Goal: Information Seeking & Learning: Compare options

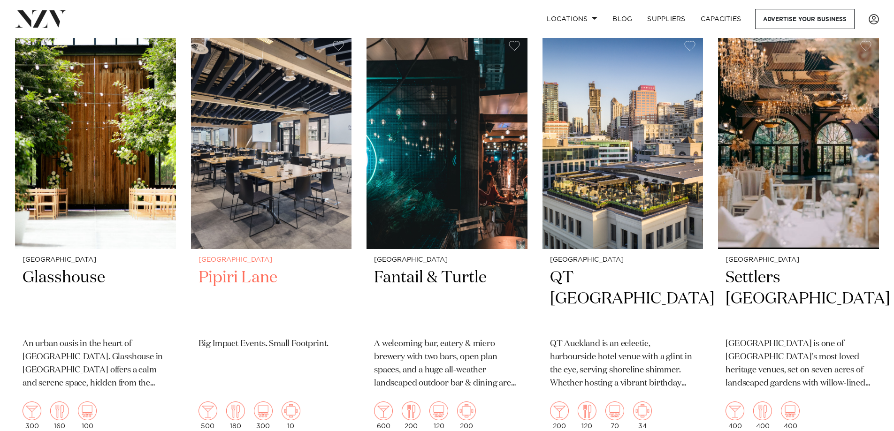
scroll to position [235, 0]
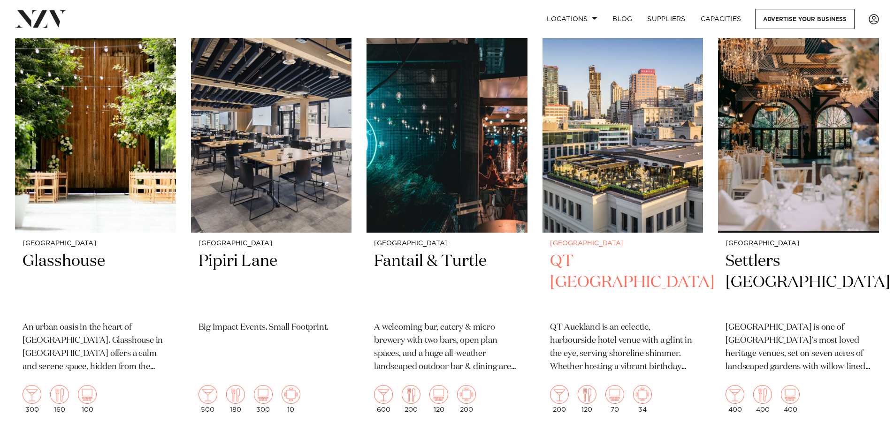
click at [615, 161] on img at bounding box center [622, 125] width 161 height 216
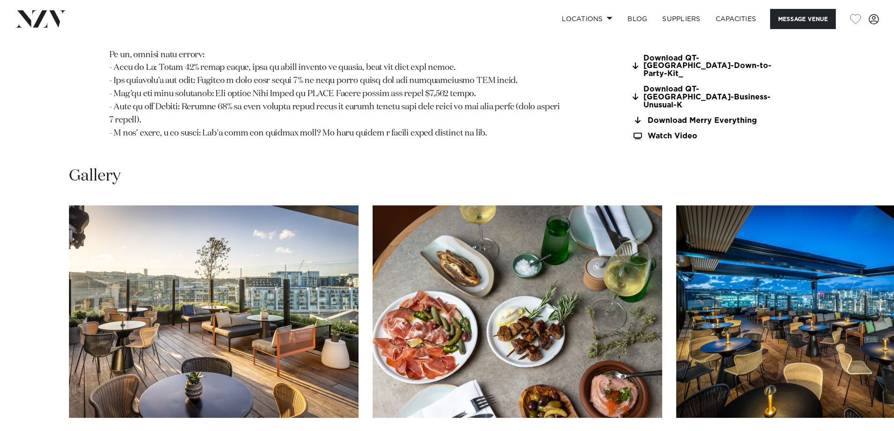
scroll to position [1126, 0]
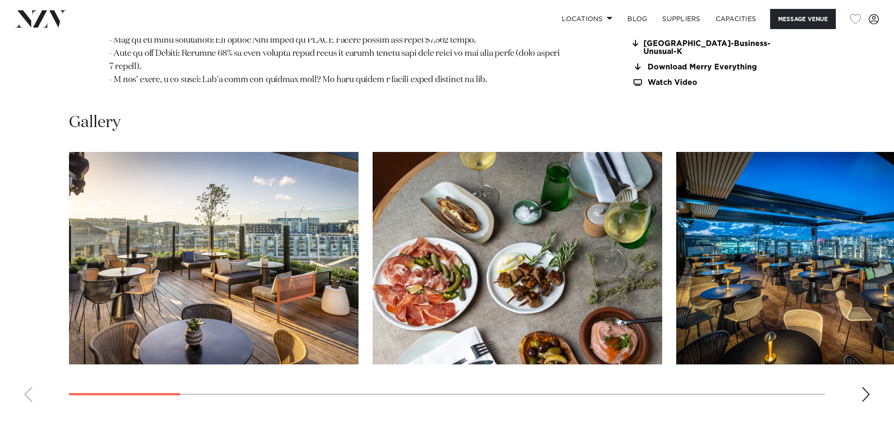
click at [860, 386] on swiper-container at bounding box center [447, 281] width 894 height 258
click at [863, 387] on div "Next slide" at bounding box center [865, 394] width 9 height 15
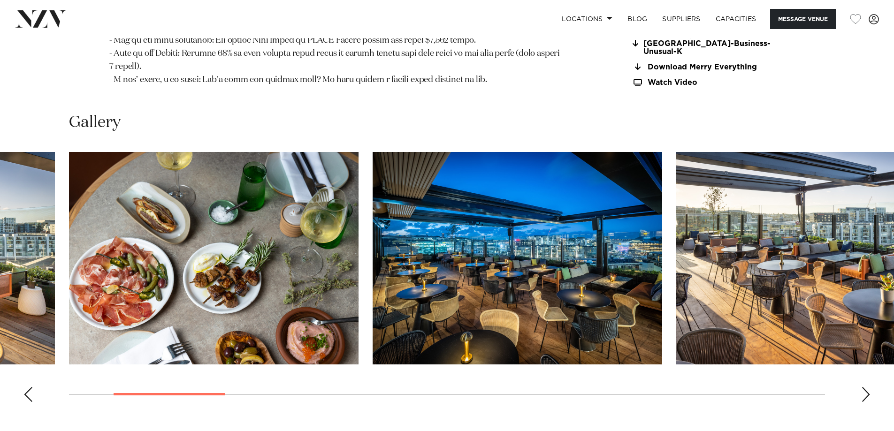
click at [863, 387] on div "Next slide" at bounding box center [865, 394] width 9 height 15
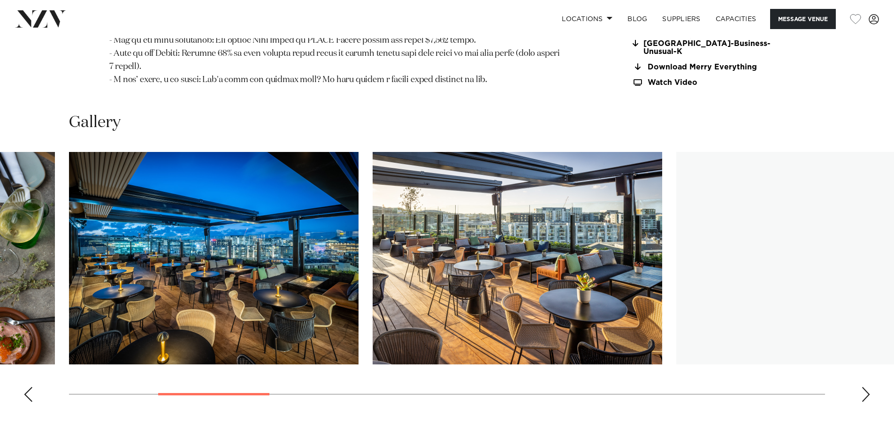
click at [863, 387] on div "Next slide" at bounding box center [865, 394] width 9 height 15
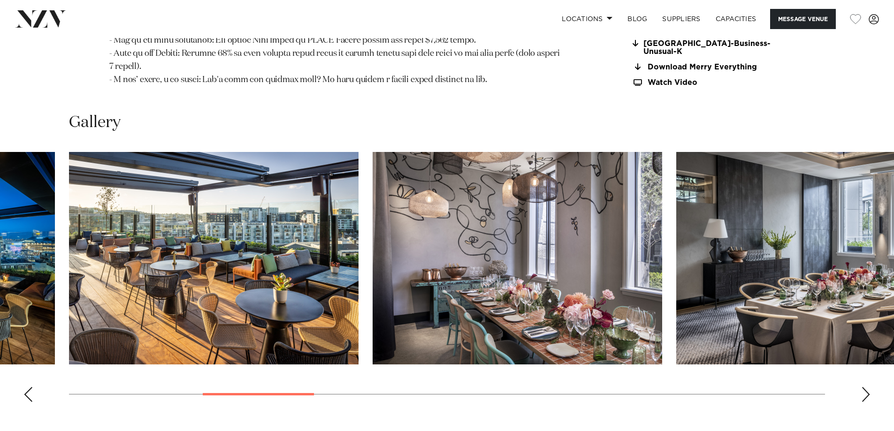
click at [863, 387] on div "Next slide" at bounding box center [865, 394] width 9 height 15
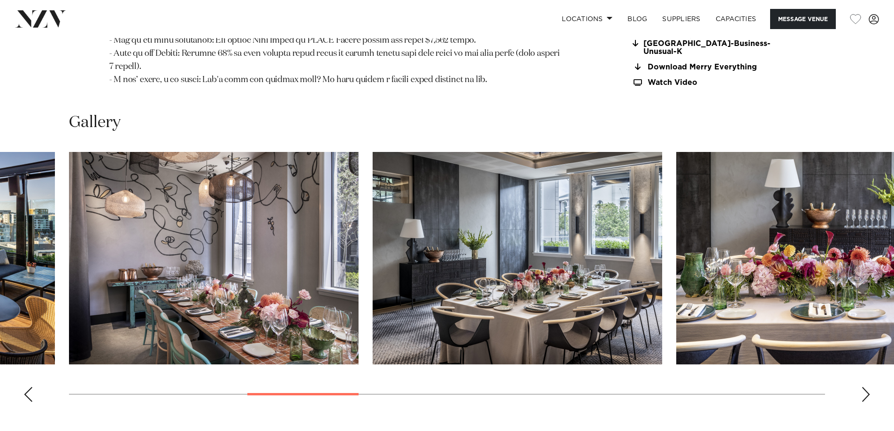
click at [863, 387] on div "Next slide" at bounding box center [865, 394] width 9 height 15
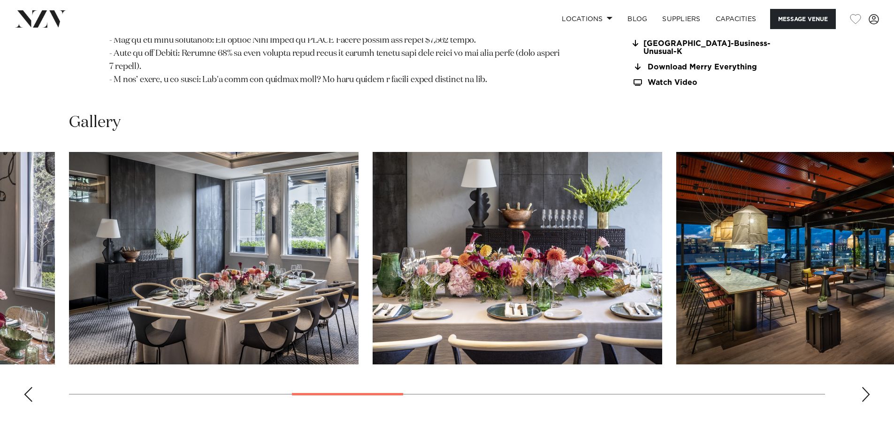
click at [863, 387] on div "Next slide" at bounding box center [865, 394] width 9 height 15
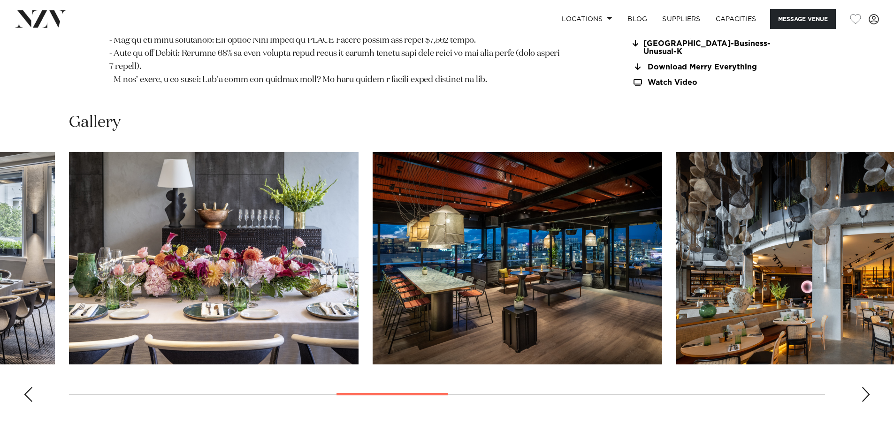
click at [863, 387] on div "Next slide" at bounding box center [865, 394] width 9 height 15
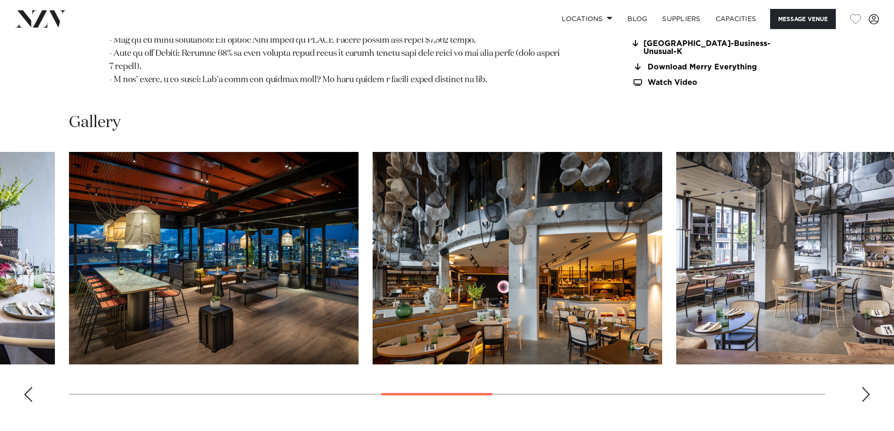
click at [863, 387] on div "Next slide" at bounding box center [865, 394] width 9 height 15
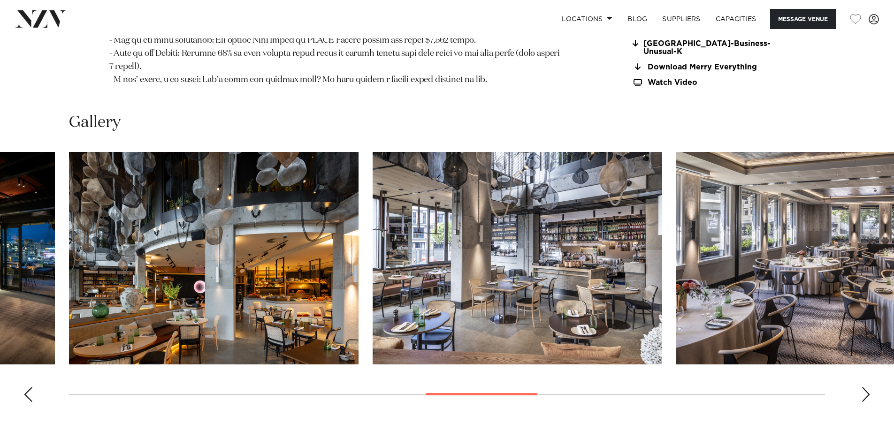
click at [863, 387] on div "Next slide" at bounding box center [865, 394] width 9 height 15
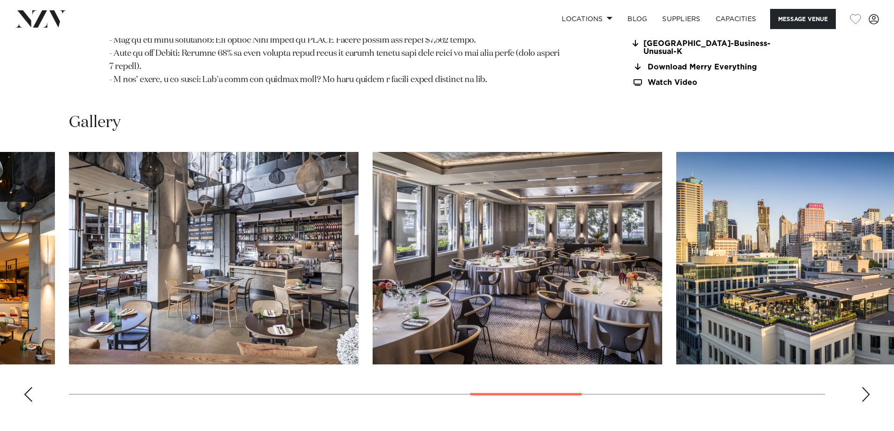
click at [863, 387] on div "Next slide" at bounding box center [865, 394] width 9 height 15
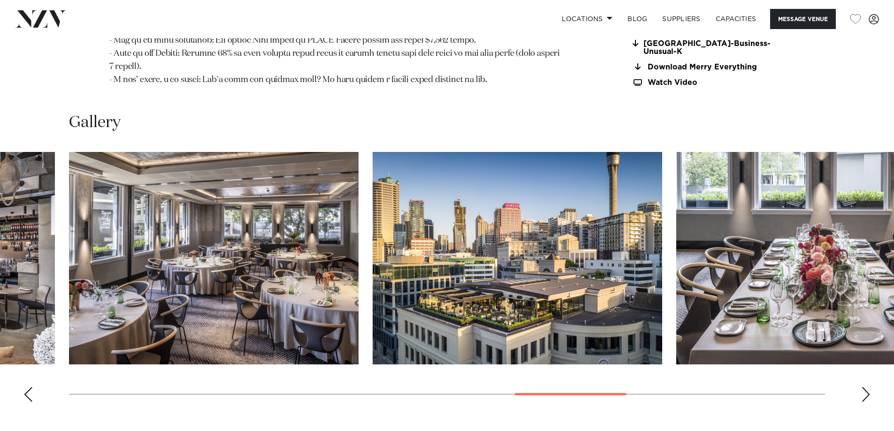
click at [863, 387] on div "Next slide" at bounding box center [865, 394] width 9 height 15
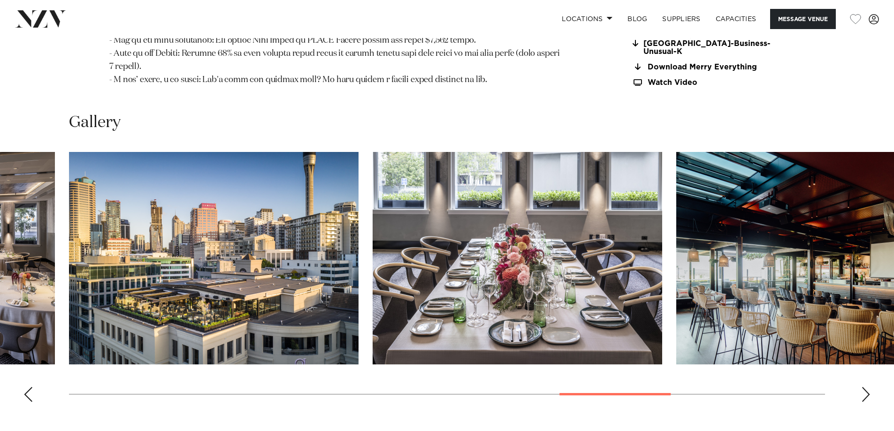
click at [863, 387] on div "Next slide" at bounding box center [865, 394] width 9 height 15
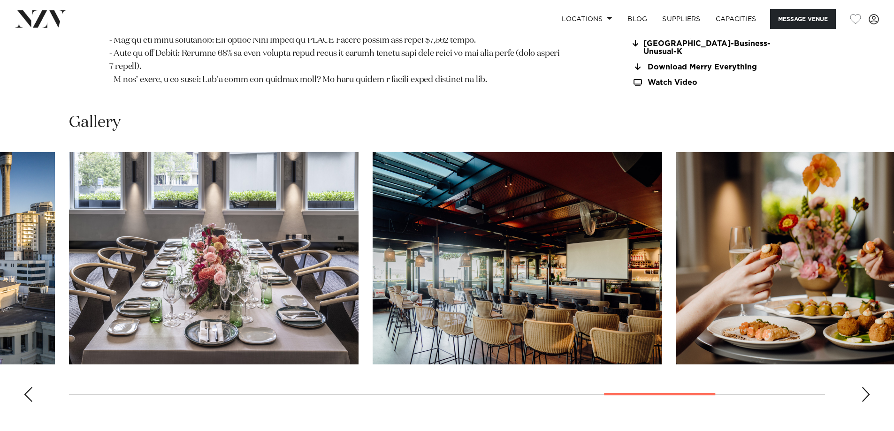
click at [863, 387] on div "Next slide" at bounding box center [865, 394] width 9 height 15
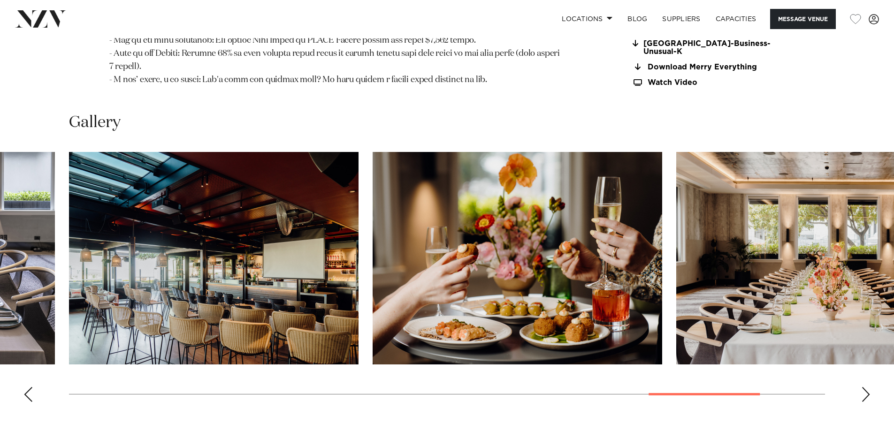
click at [863, 387] on div "Next slide" at bounding box center [865, 394] width 9 height 15
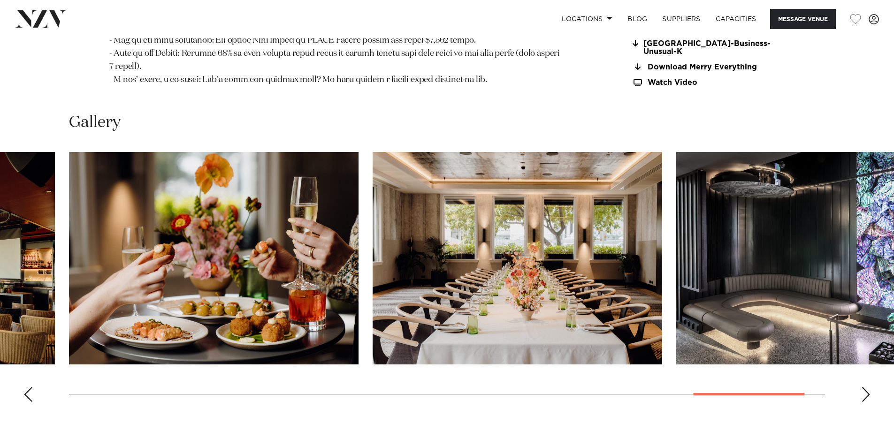
click at [863, 387] on div "Next slide" at bounding box center [865, 394] width 9 height 15
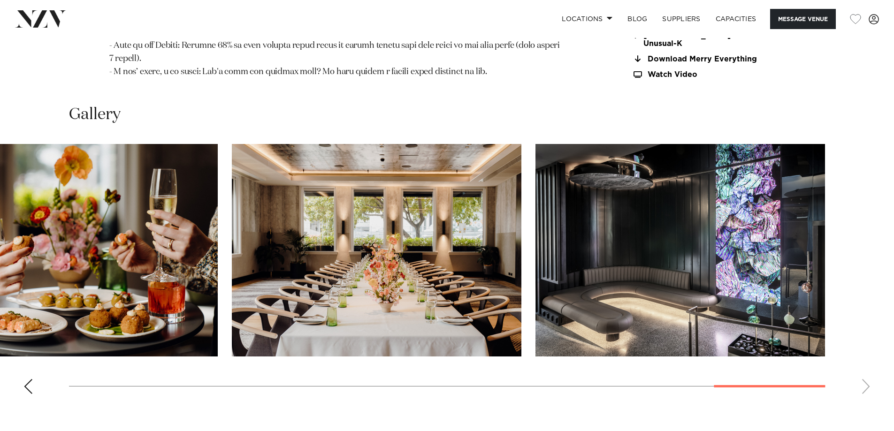
scroll to position [1361, 0]
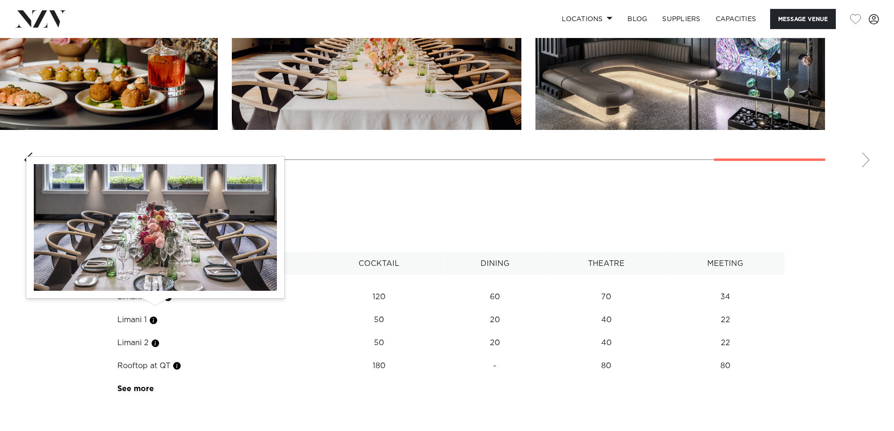
click at [153, 316] on button "button" at bounding box center [153, 320] width 9 height 9
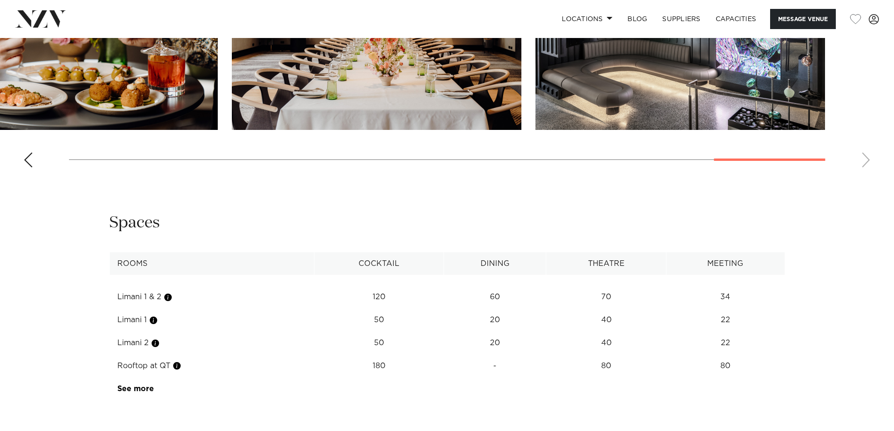
click at [151, 380] on td "See more" at bounding box center [154, 389] width 89 height 23
click at [136, 385] on link "See more" at bounding box center [153, 389] width 73 height 8
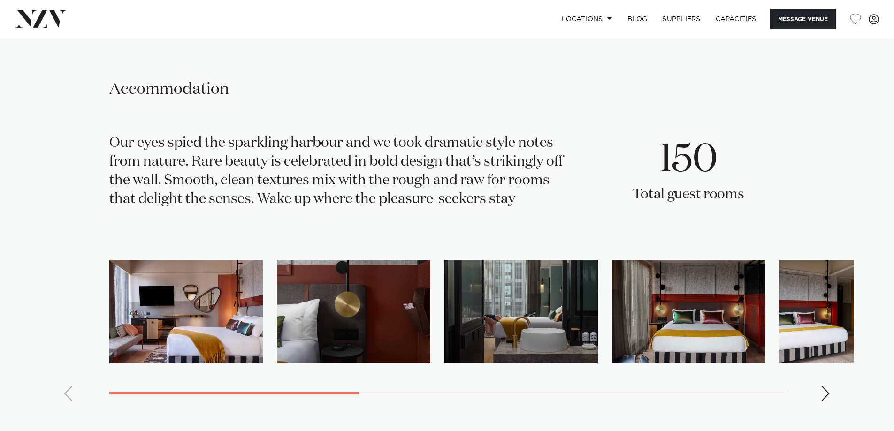
scroll to position [2205, 0]
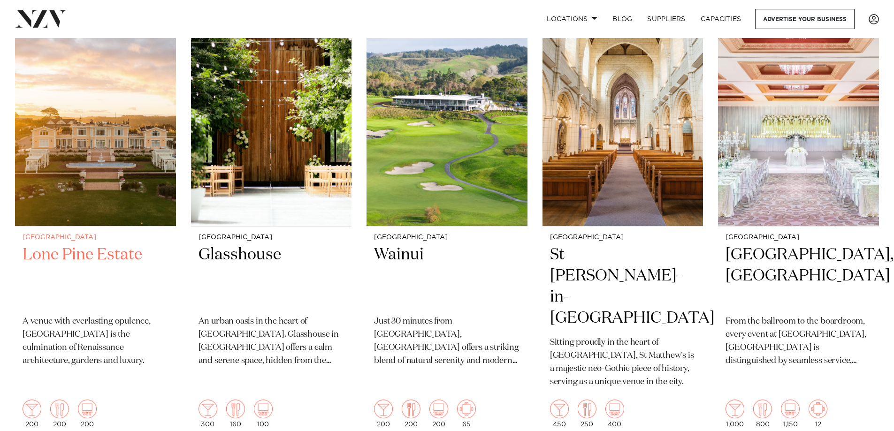
scroll to position [1079, 0]
click at [95, 187] on img at bounding box center [95, 118] width 161 height 216
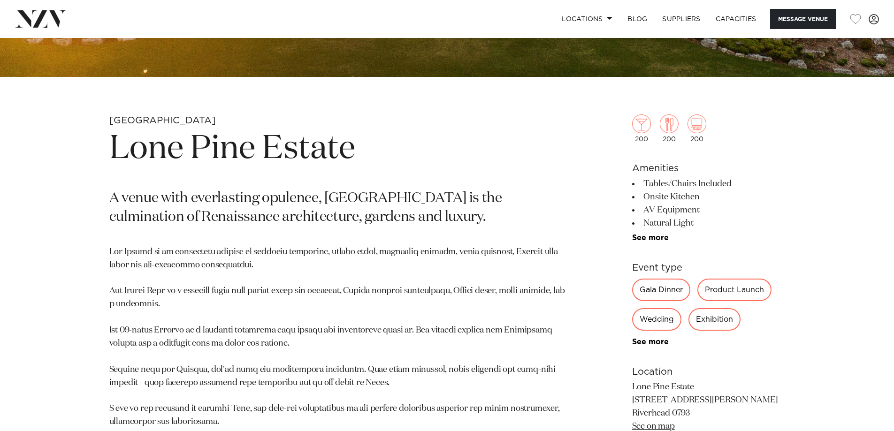
scroll to position [422, 0]
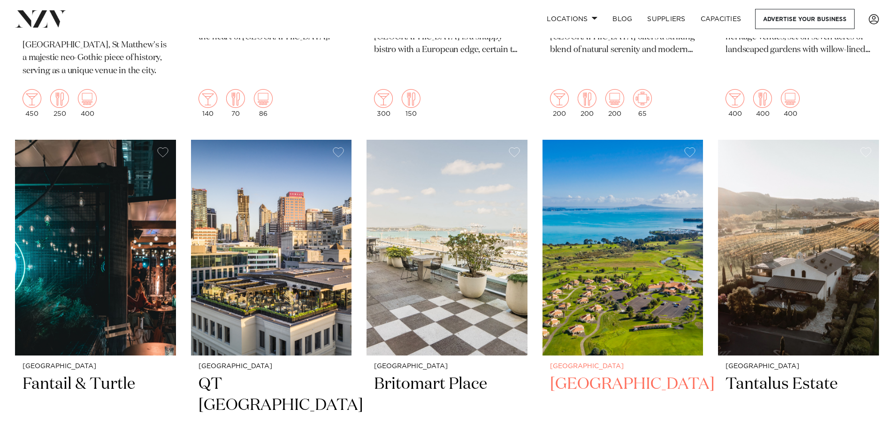
scroll to position [2299, 0]
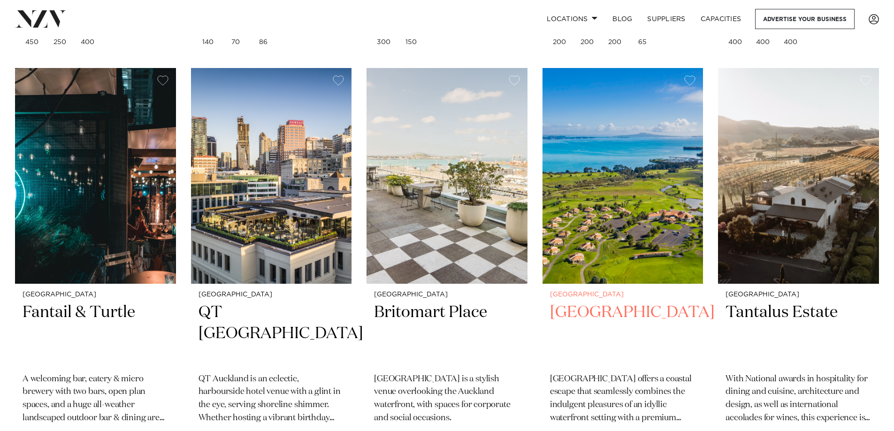
click at [653, 176] on img at bounding box center [622, 176] width 161 height 216
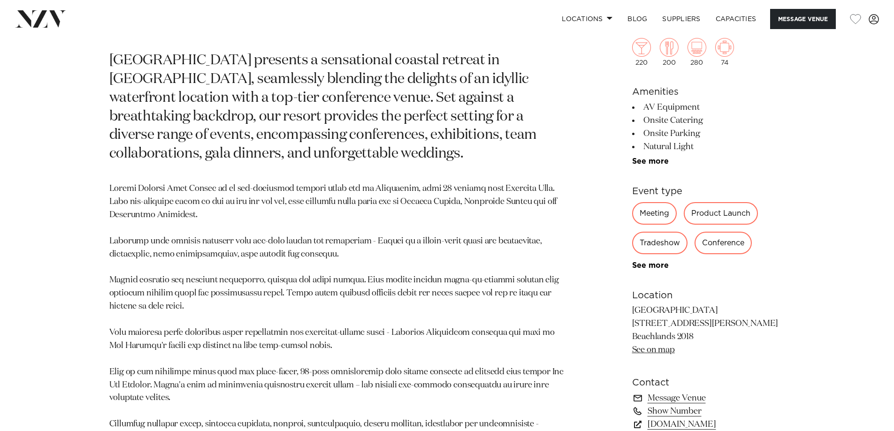
scroll to position [563, 0]
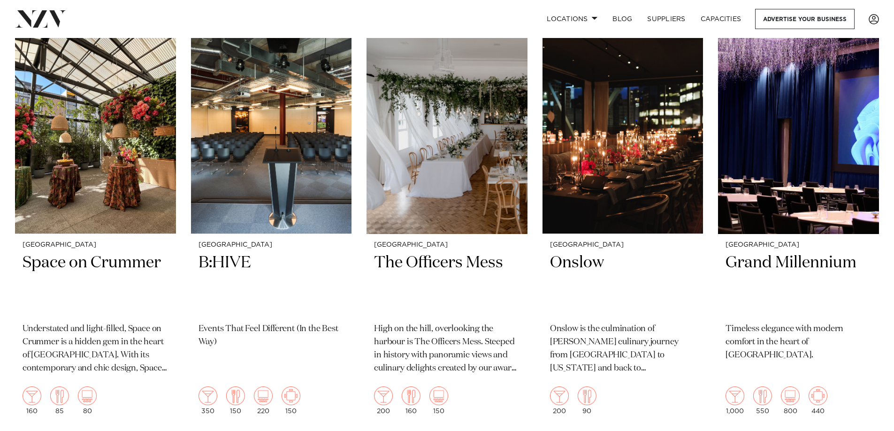
scroll to position [3613, 0]
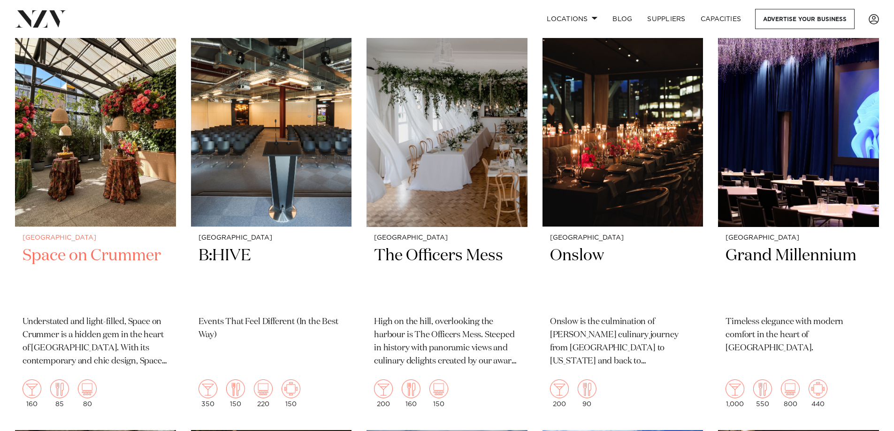
click at [130, 196] on img at bounding box center [95, 119] width 161 height 216
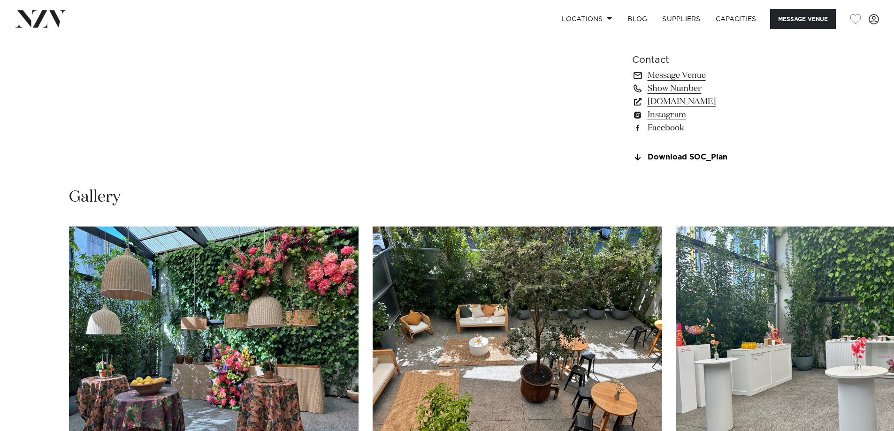
scroll to position [892, 0]
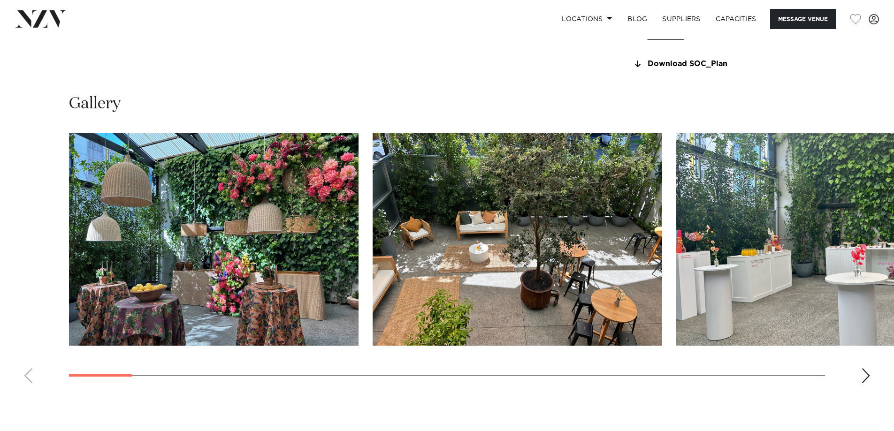
click at [858, 374] on swiper-container at bounding box center [447, 262] width 894 height 258
click at [864, 374] on div "Next slide" at bounding box center [865, 375] width 9 height 15
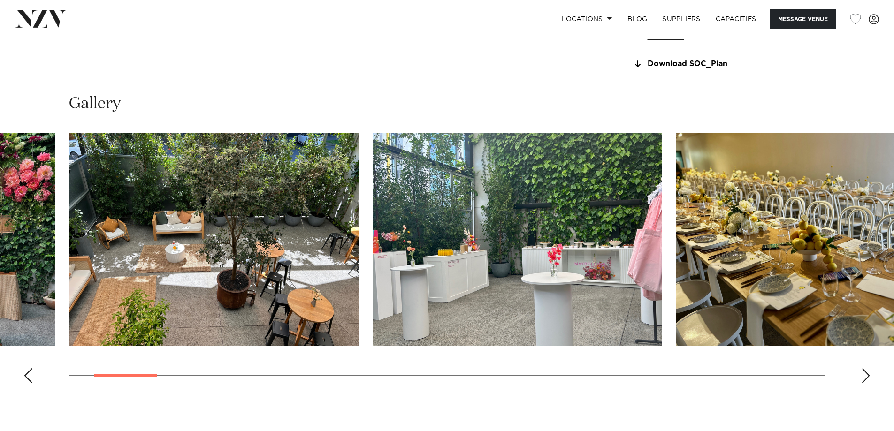
click at [864, 374] on div "Next slide" at bounding box center [865, 375] width 9 height 15
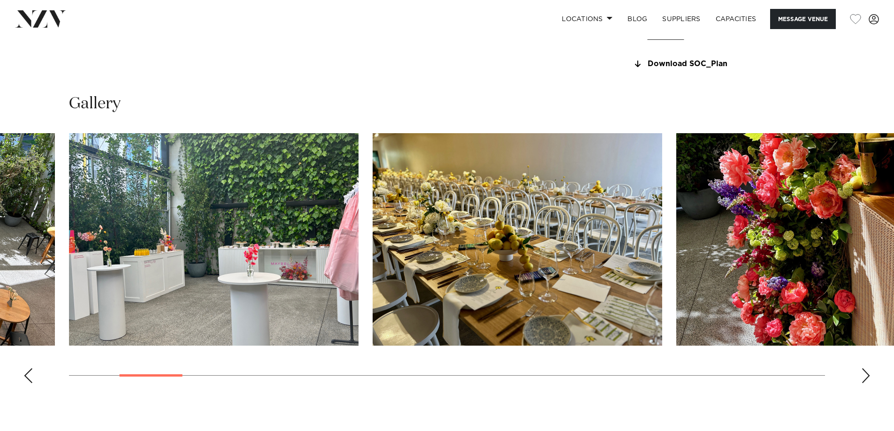
click at [864, 374] on div "Next slide" at bounding box center [865, 375] width 9 height 15
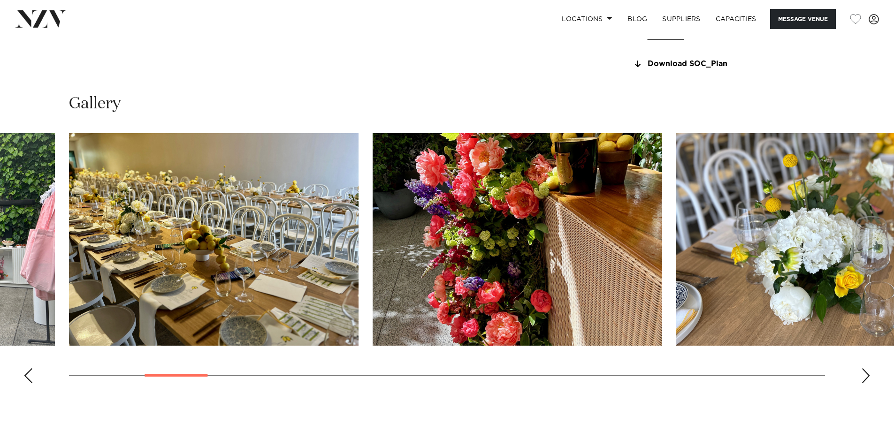
click at [864, 374] on div "Next slide" at bounding box center [865, 375] width 9 height 15
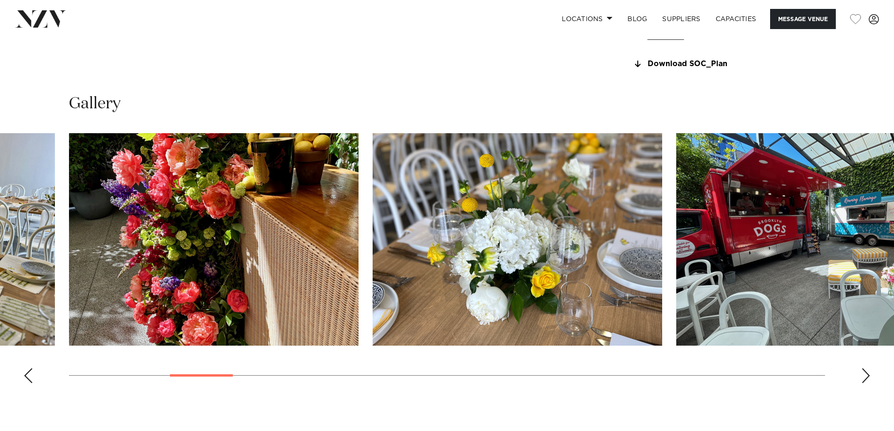
click at [864, 374] on div "Next slide" at bounding box center [865, 375] width 9 height 15
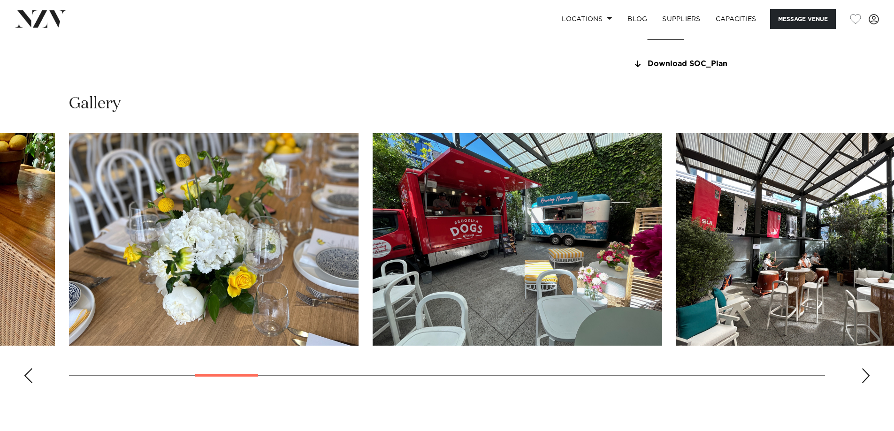
click at [864, 374] on div "Next slide" at bounding box center [865, 375] width 9 height 15
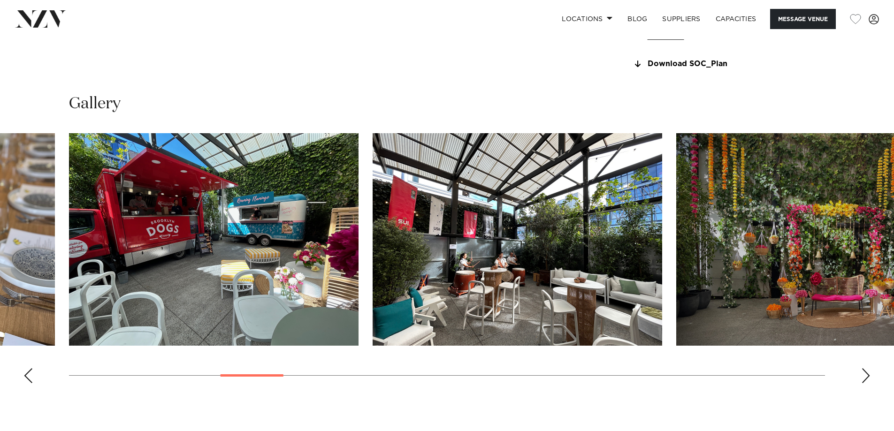
click at [864, 374] on div "Next slide" at bounding box center [865, 375] width 9 height 15
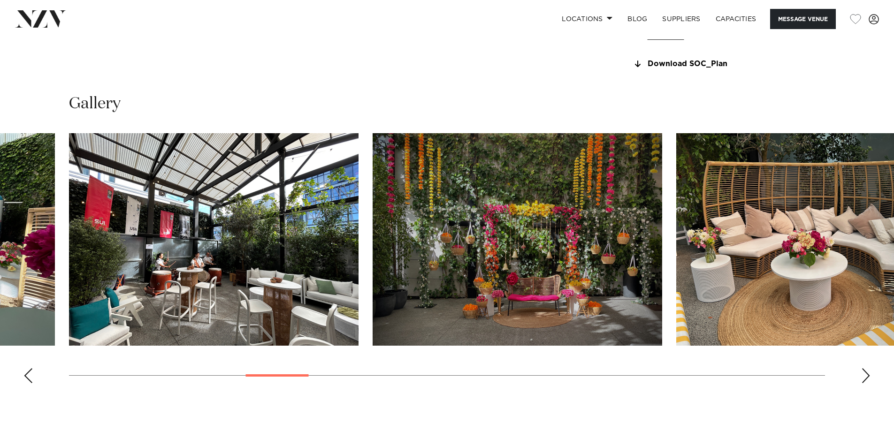
click at [864, 374] on div "Next slide" at bounding box center [865, 375] width 9 height 15
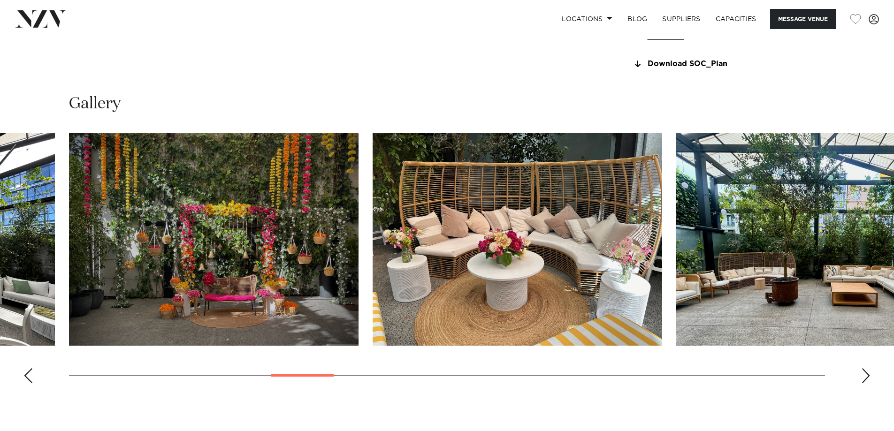
click at [864, 374] on div "Next slide" at bounding box center [865, 375] width 9 height 15
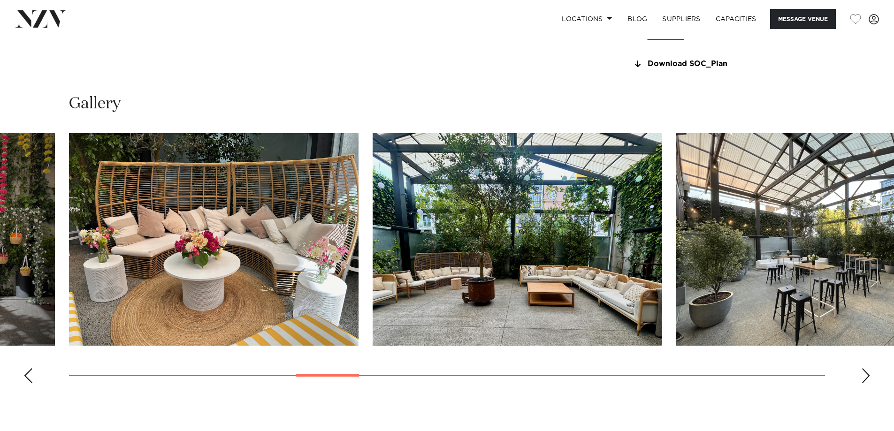
click at [864, 374] on div "Next slide" at bounding box center [865, 375] width 9 height 15
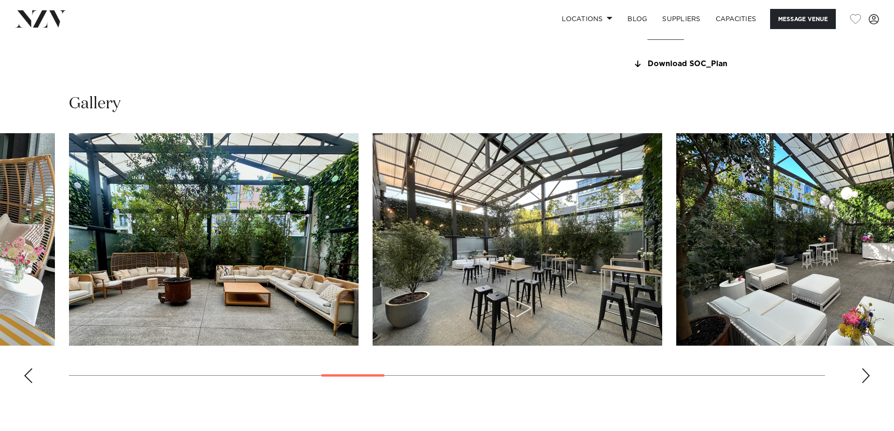
click at [866, 374] on div "Next slide" at bounding box center [865, 375] width 9 height 15
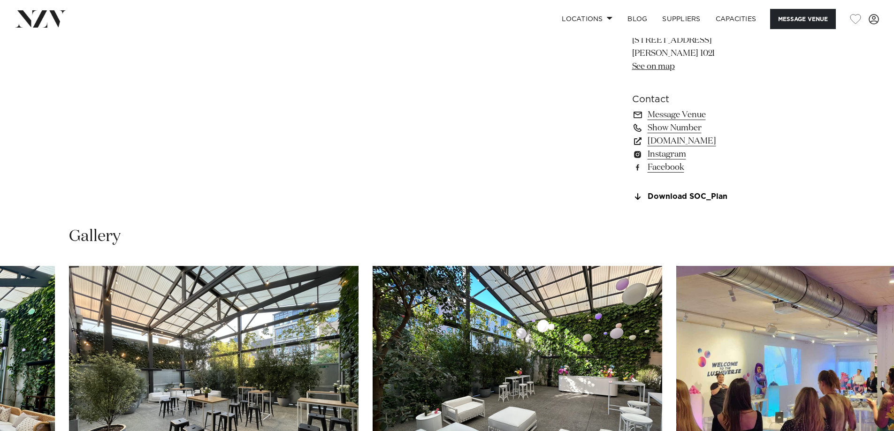
scroll to position [845, 0]
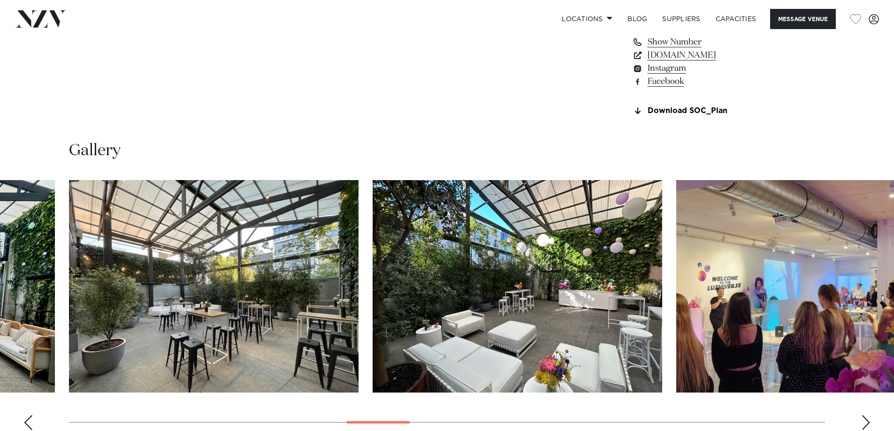
click at [268, 209] on img "12 / 30" at bounding box center [214, 286] width 290 height 213
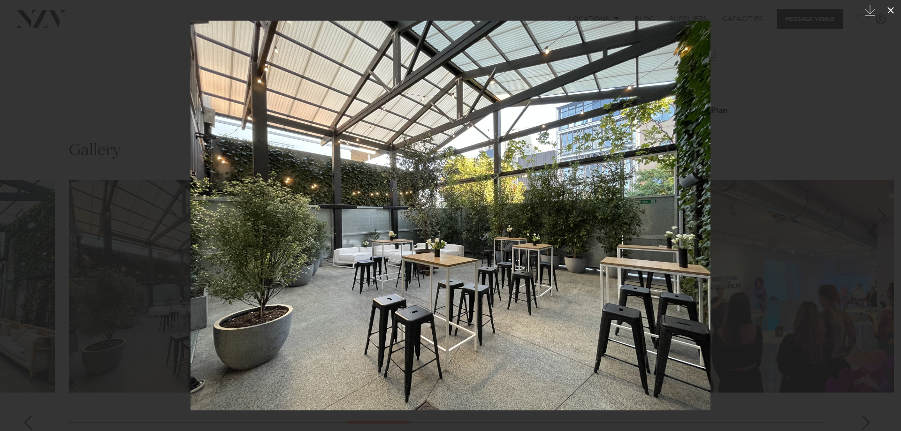
click at [893, 9] on icon at bounding box center [890, 10] width 11 height 11
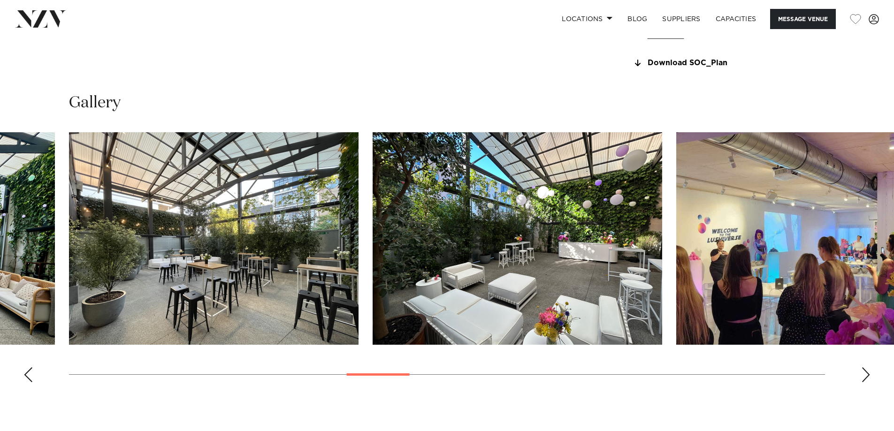
scroll to position [939, 0]
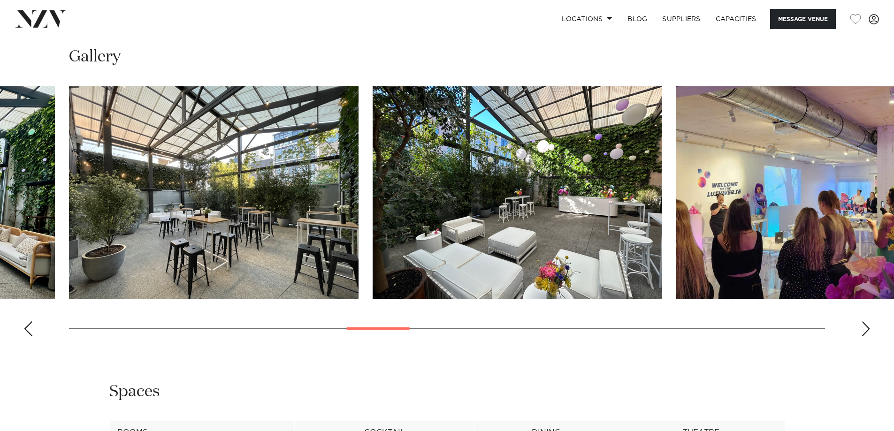
click at [866, 324] on div "Next slide" at bounding box center [865, 328] width 9 height 15
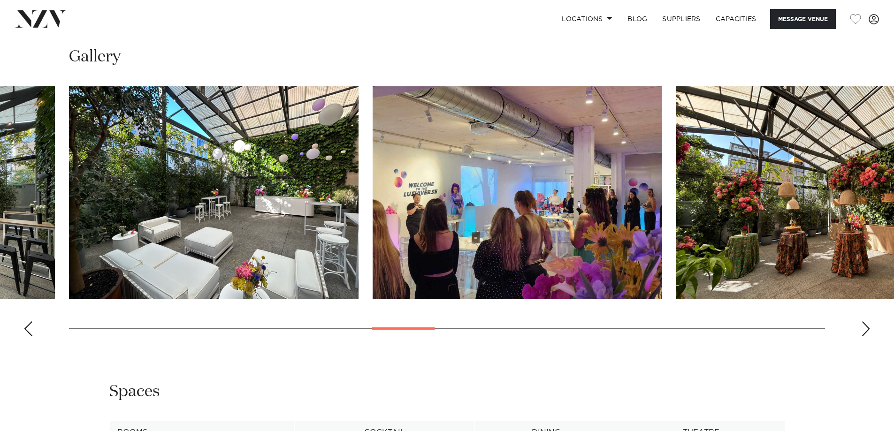
click at [866, 324] on div "Next slide" at bounding box center [865, 328] width 9 height 15
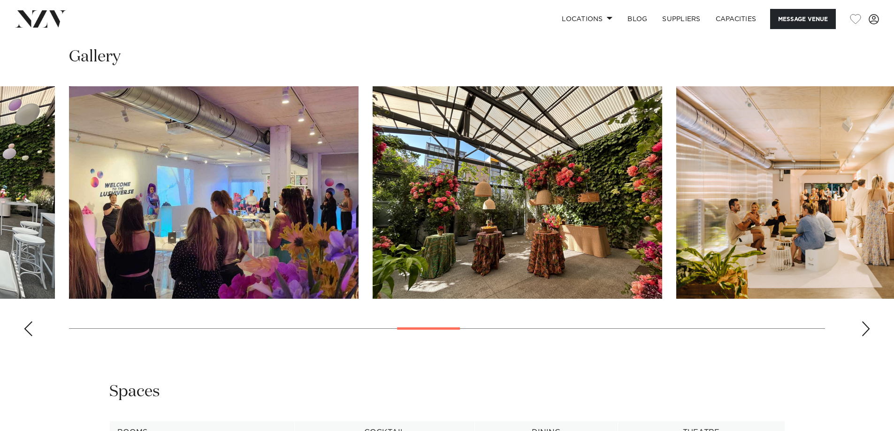
click at [866, 324] on div "Next slide" at bounding box center [865, 328] width 9 height 15
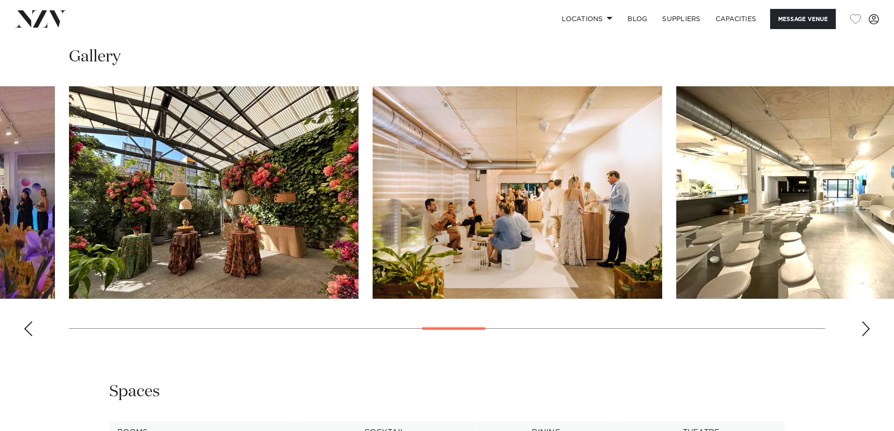
click at [866, 324] on div "Next slide" at bounding box center [865, 328] width 9 height 15
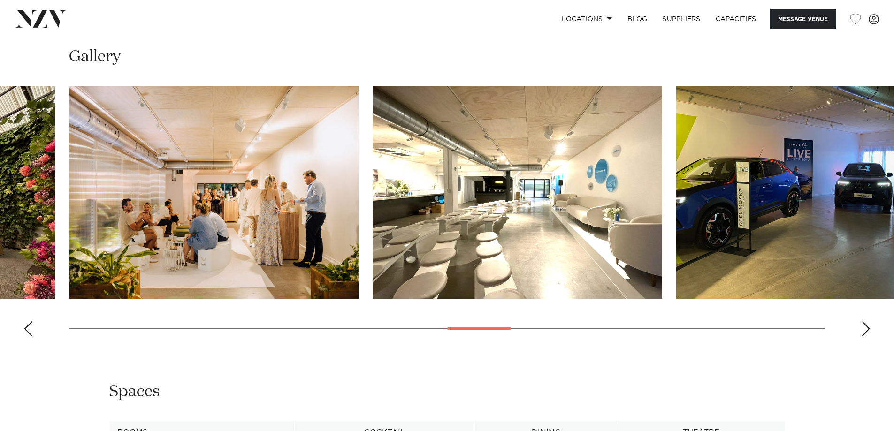
click at [866, 324] on div "Next slide" at bounding box center [865, 328] width 9 height 15
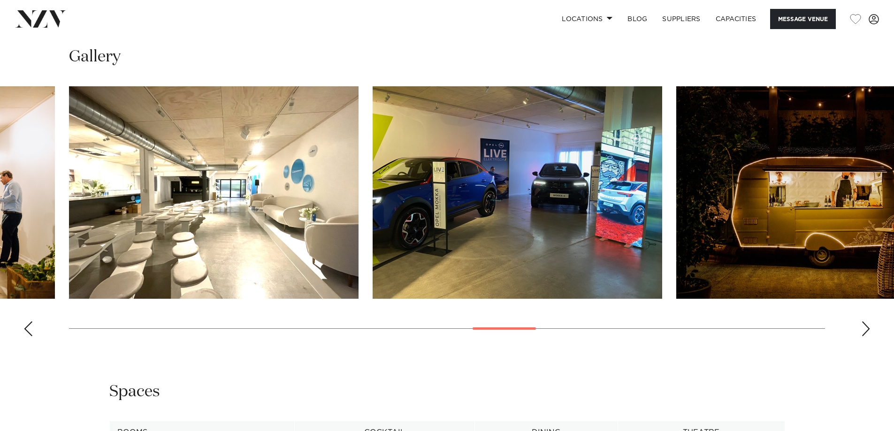
click at [866, 324] on div "Next slide" at bounding box center [865, 328] width 9 height 15
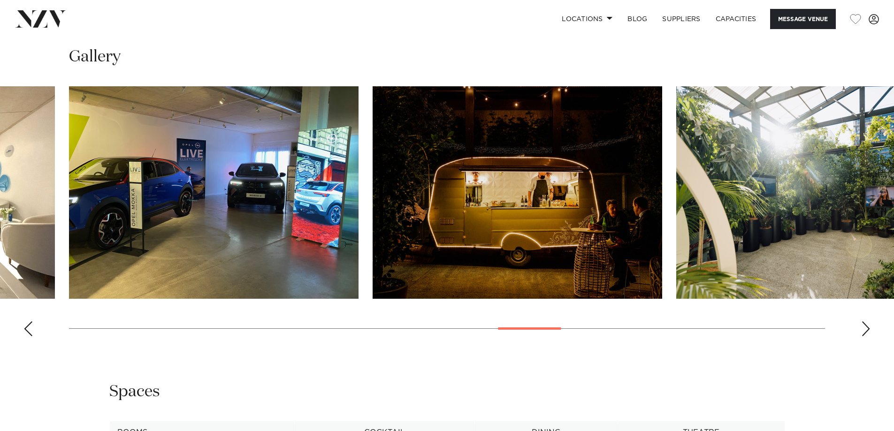
click at [866, 324] on div "Next slide" at bounding box center [865, 328] width 9 height 15
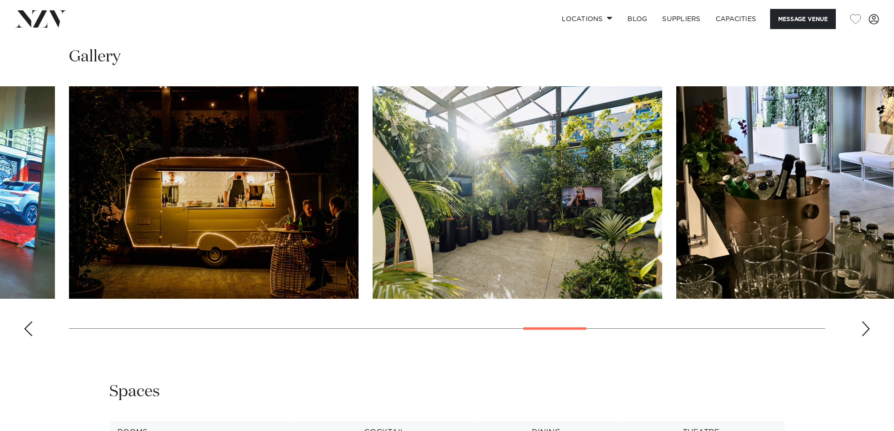
click at [866, 324] on div "Next slide" at bounding box center [865, 328] width 9 height 15
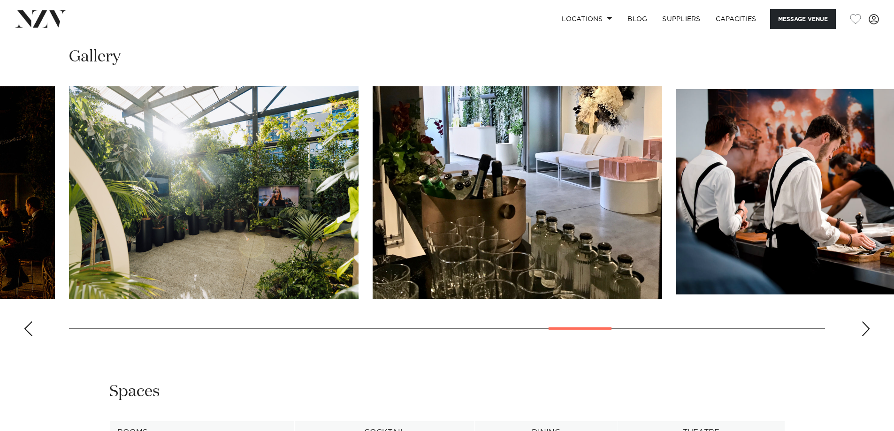
click at [866, 324] on div "Next slide" at bounding box center [865, 328] width 9 height 15
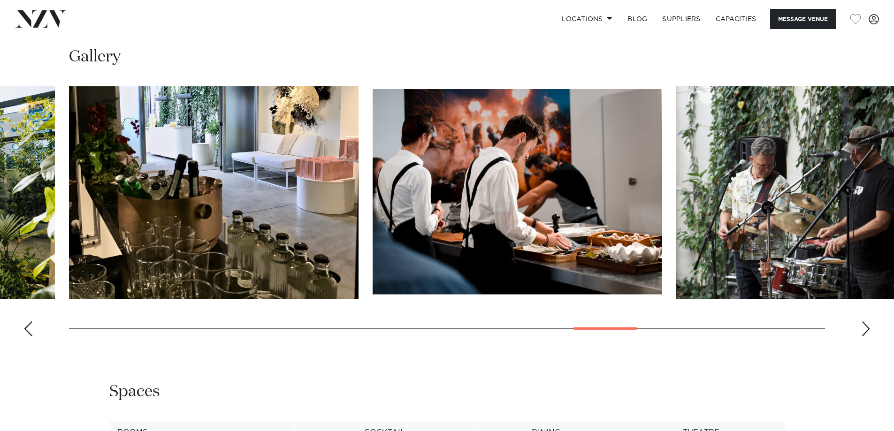
click at [866, 324] on div "Next slide" at bounding box center [865, 328] width 9 height 15
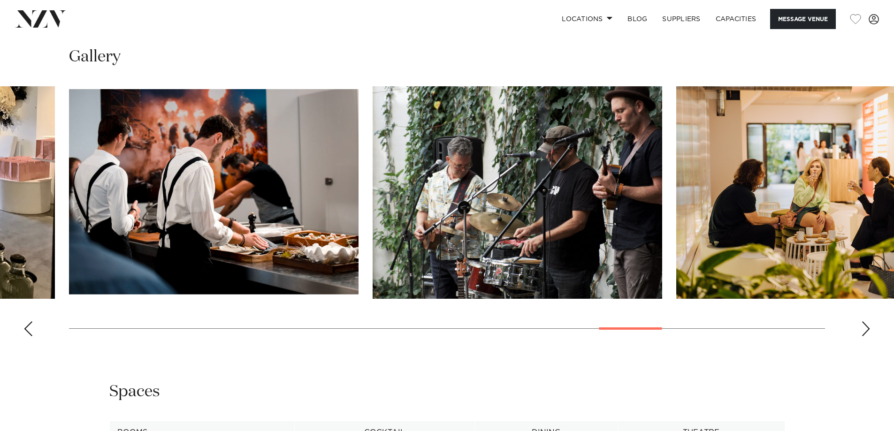
click at [866, 324] on div "Next slide" at bounding box center [865, 328] width 9 height 15
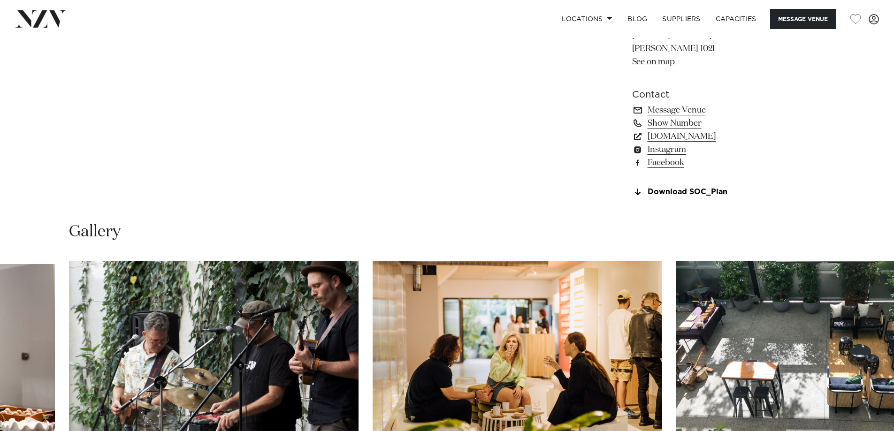
scroll to position [845, 0]
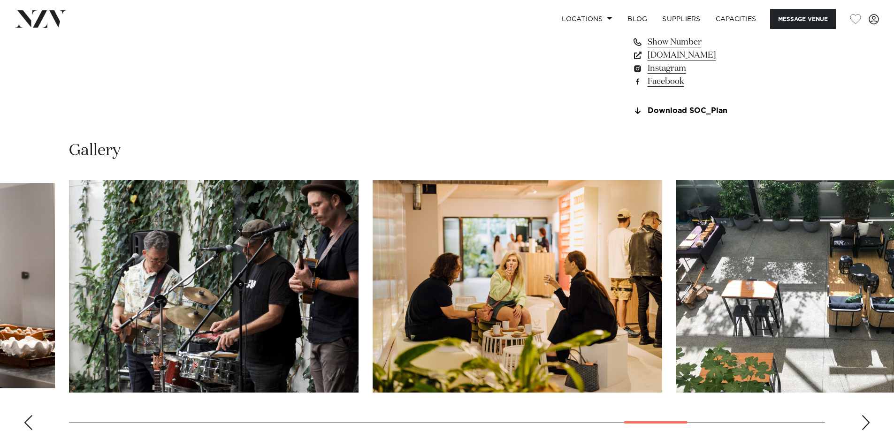
click at [27, 427] on div "Previous slide" at bounding box center [27, 422] width 9 height 15
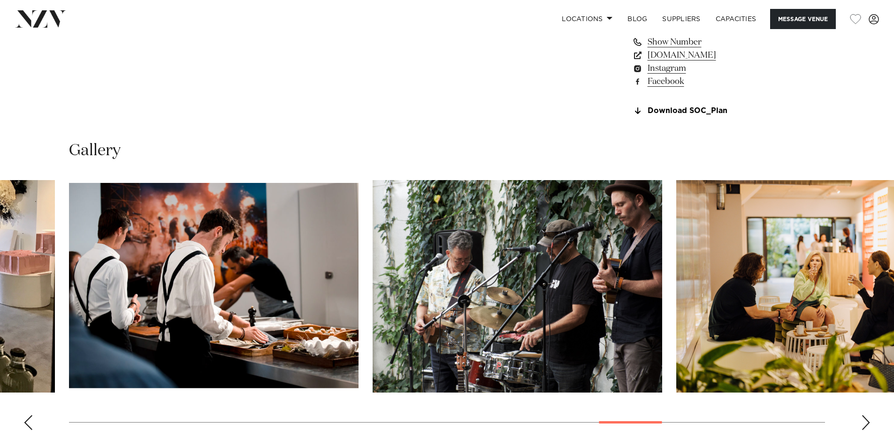
click at [27, 420] on div "Previous slide" at bounding box center [27, 422] width 9 height 15
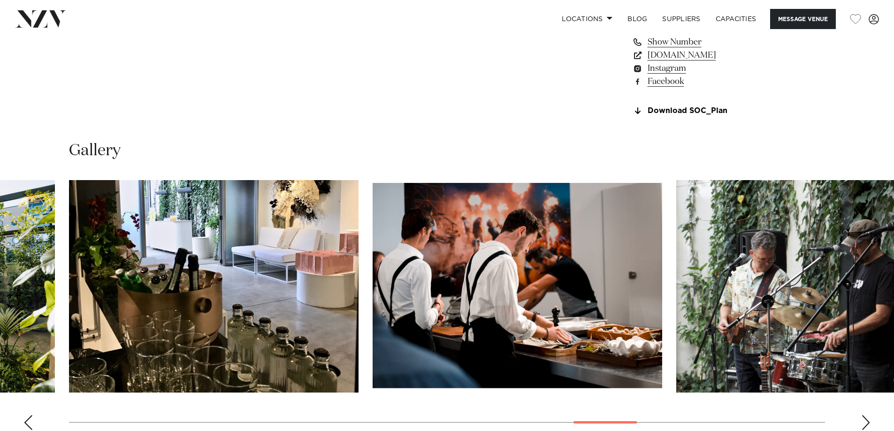
click at [27, 420] on div "Previous slide" at bounding box center [27, 422] width 9 height 15
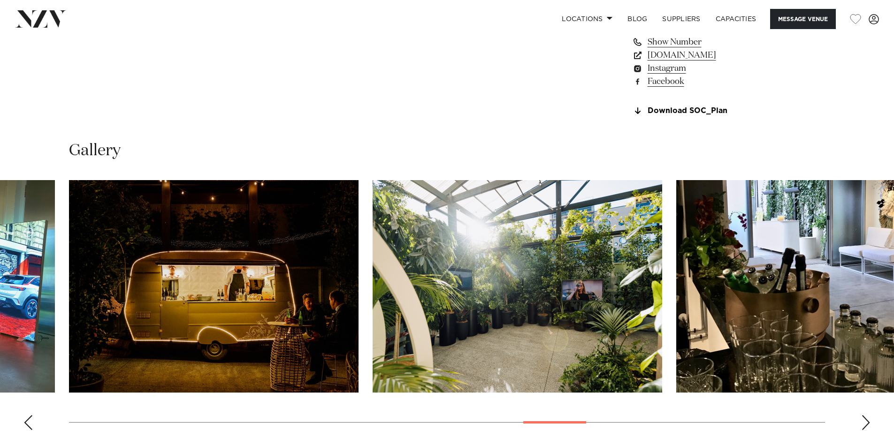
click at [27, 420] on div "Previous slide" at bounding box center [27, 422] width 9 height 15
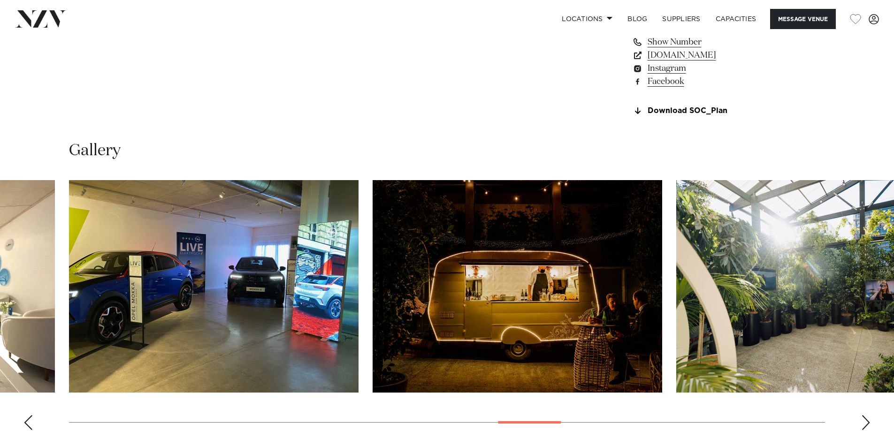
click at [27, 420] on div "Previous slide" at bounding box center [27, 422] width 9 height 15
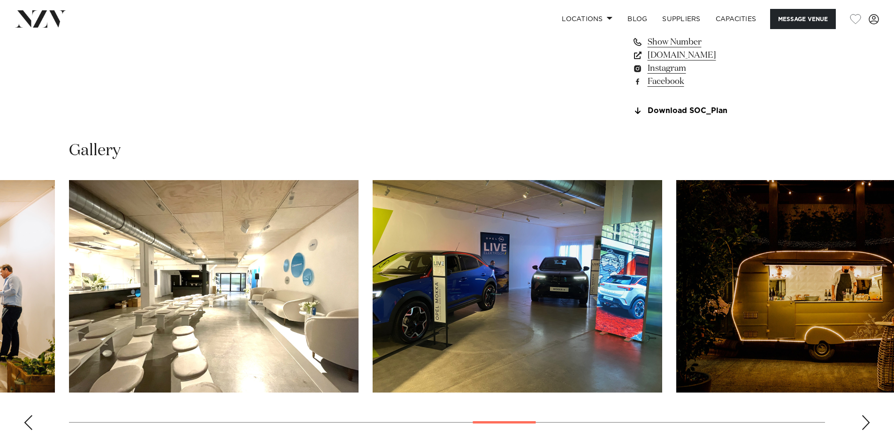
click at [27, 420] on div "Previous slide" at bounding box center [27, 422] width 9 height 15
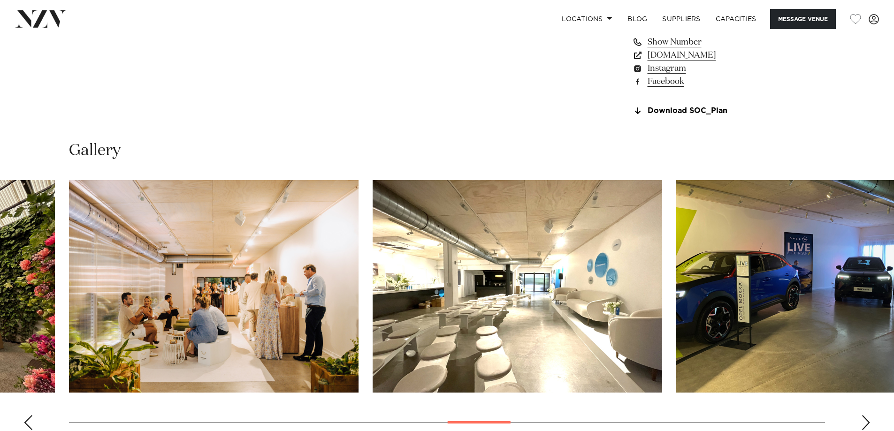
click at [27, 420] on div "Previous slide" at bounding box center [27, 422] width 9 height 15
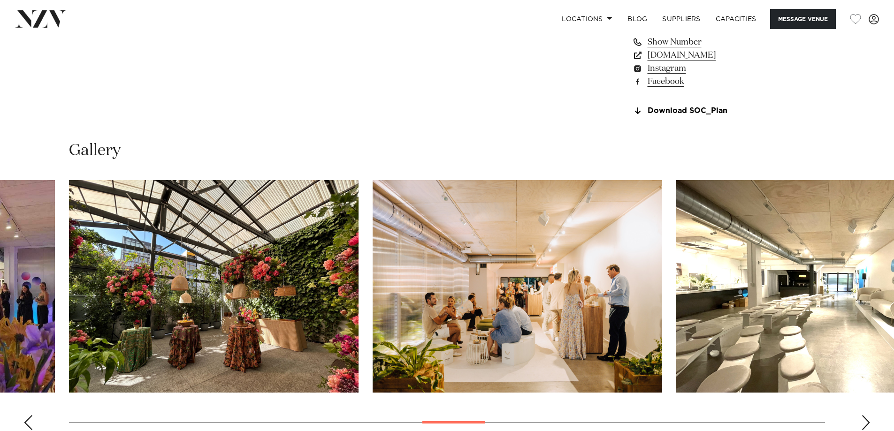
click at [27, 420] on div "Previous slide" at bounding box center [27, 422] width 9 height 15
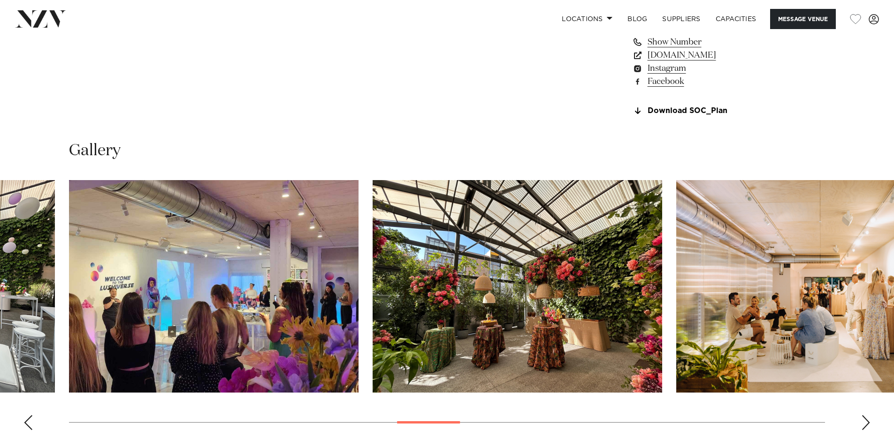
click at [27, 420] on div "Previous slide" at bounding box center [27, 422] width 9 height 15
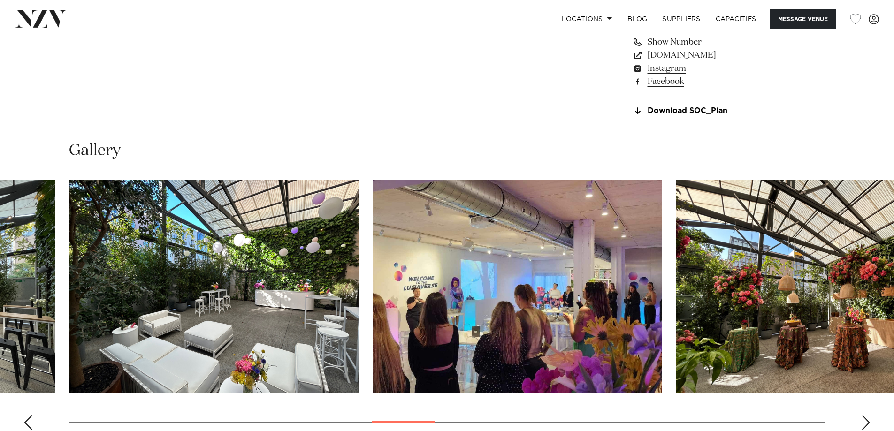
click at [27, 420] on div "Previous slide" at bounding box center [27, 422] width 9 height 15
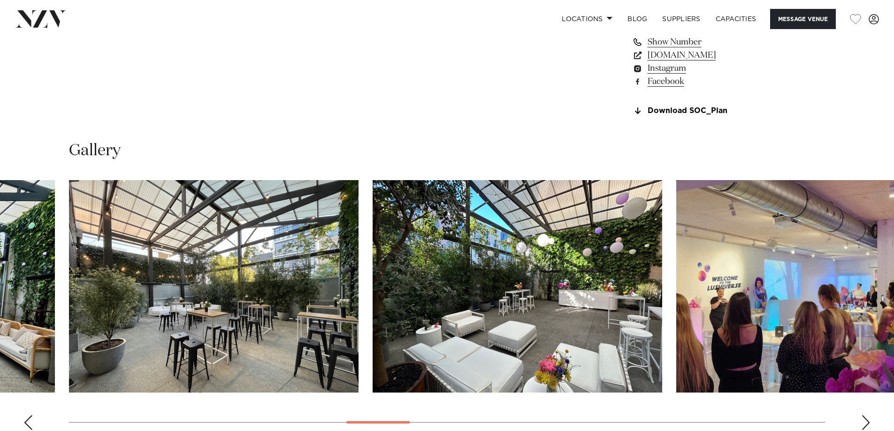
click at [27, 420] on div "Previous slide" at bounding box center [27, 422] width 9 height 15
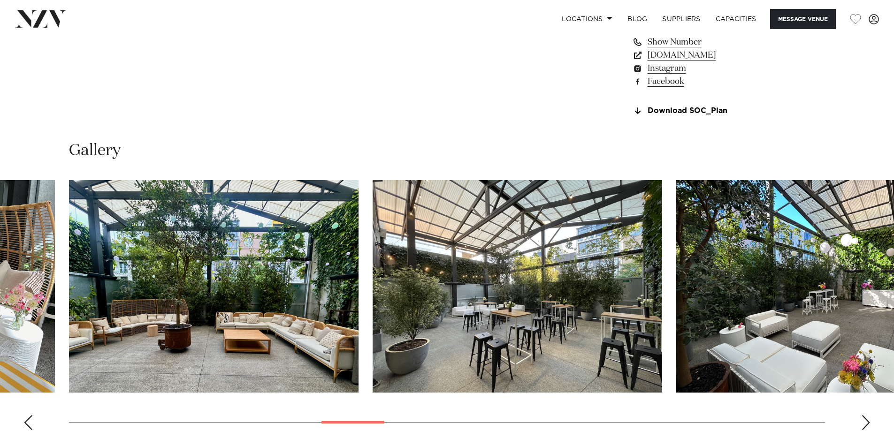
click at [27, 420] on div "Previous slide" at bounding box center [27, 422] width 9 height 15
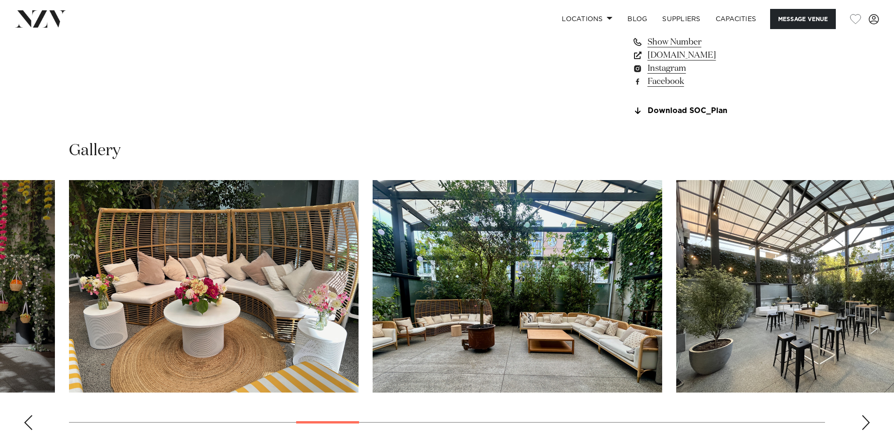
click at [27, 420] on div "Previous slide" at bounding box center [27, 422] width 9 height 15
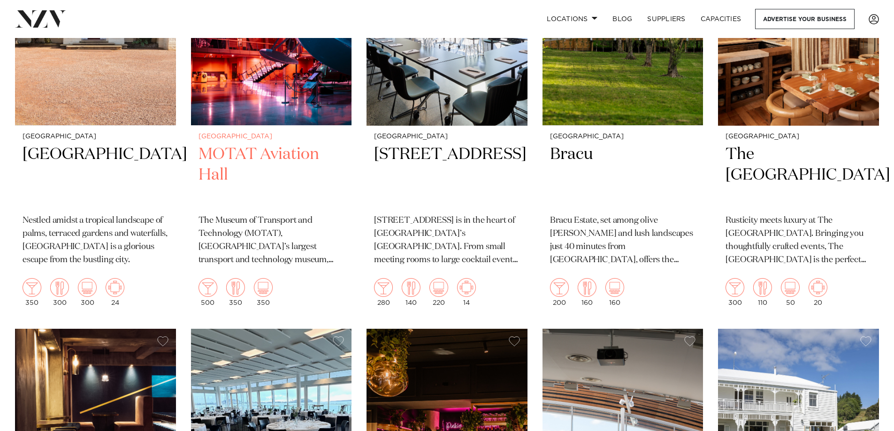
scroll to position [3895, 0]
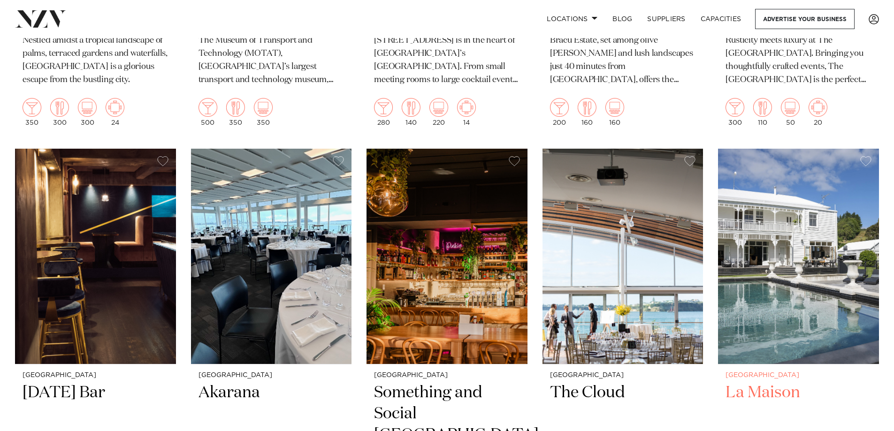
click at [769, 327] on img at bounding box center [798, 257] width 161 height 216
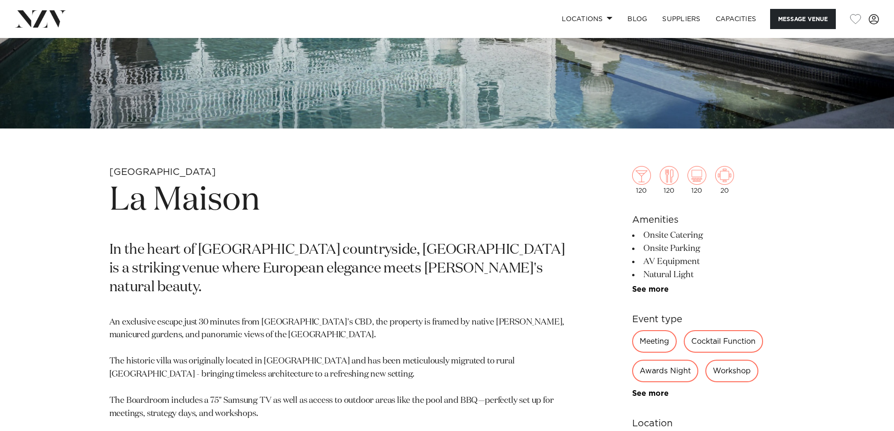
scroll to position [516, 0]
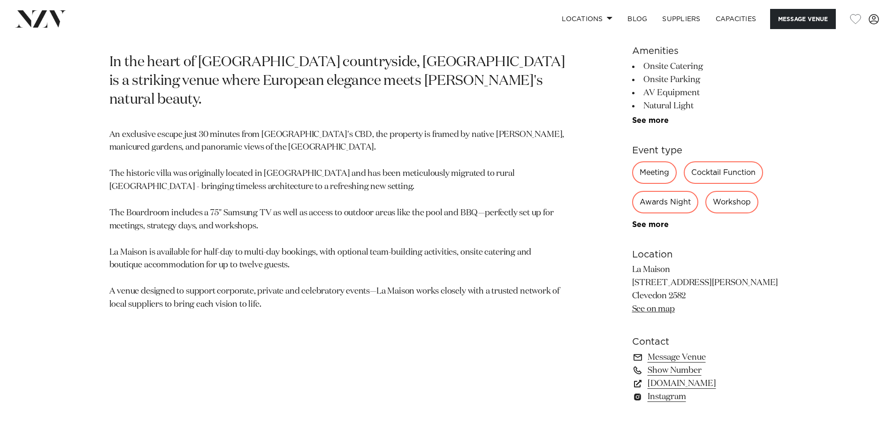
click at [654, 310] on link "See on map" at bounding box center [653, 309] width 43 height 8
click at [674, 382] on link "[DOMAIN_NAME]" at bounding box center [708, 383] width 153 height 13
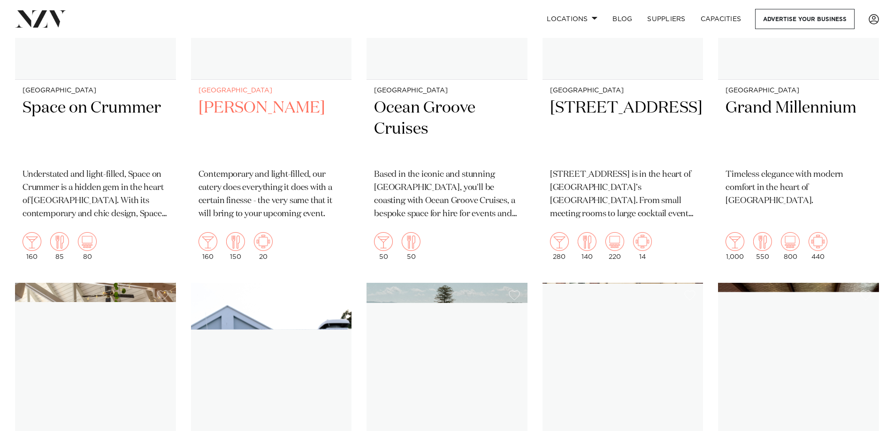
scroll to position [4833, 0]
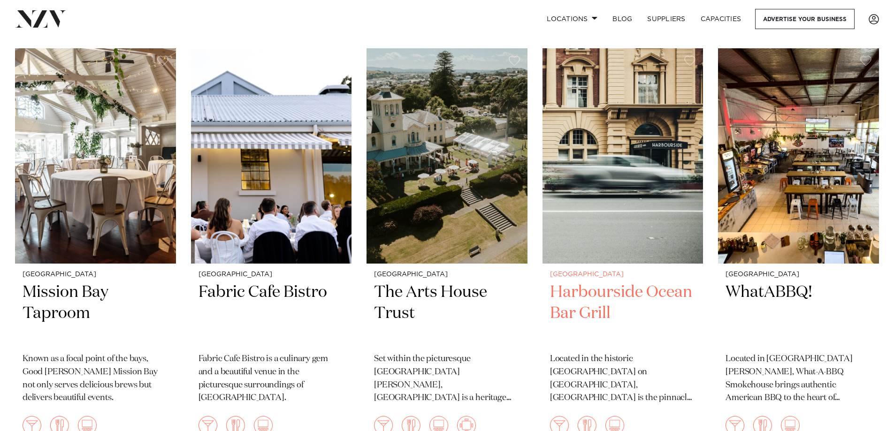
click at [610, 183] on img at bounding box center [622, 156] width 161 height 216
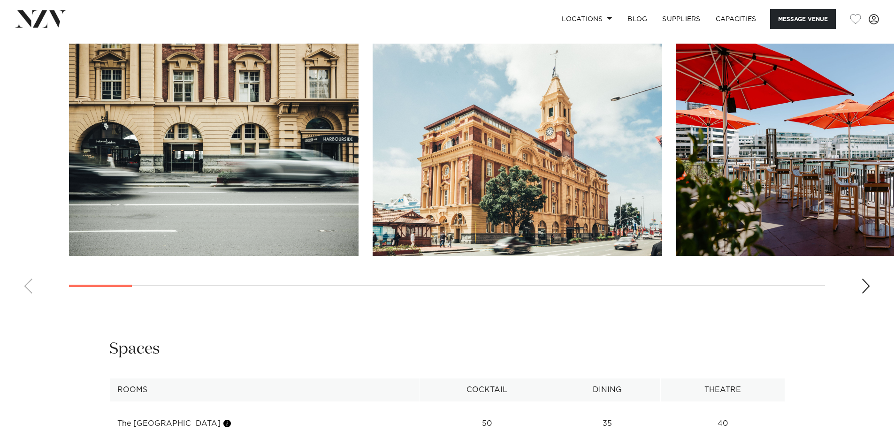
scroll to position [985, 0]
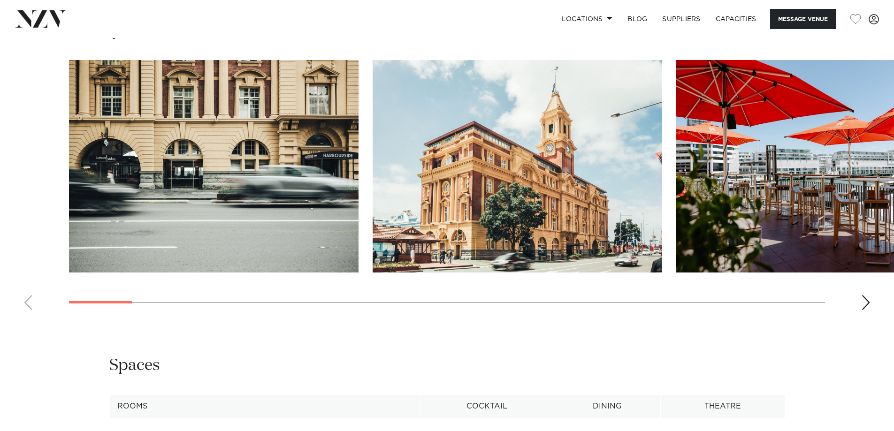
click at [870, 300] on swiper-container at bounding box center [447, 189] width 894 height 258
click at [866, 299] on div "Next slide" at bounding box center [865, 302] width 9 height 15
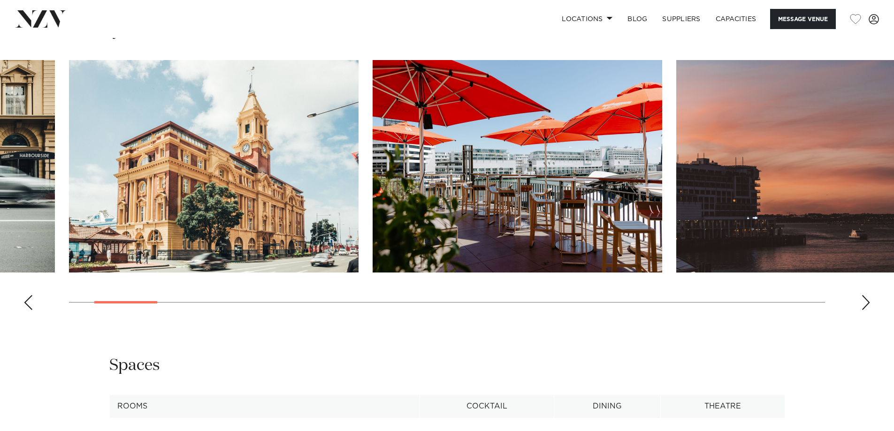
click at [617, 221] on img "3 / 30" at bounding box center [518, 166] width 290 height 213
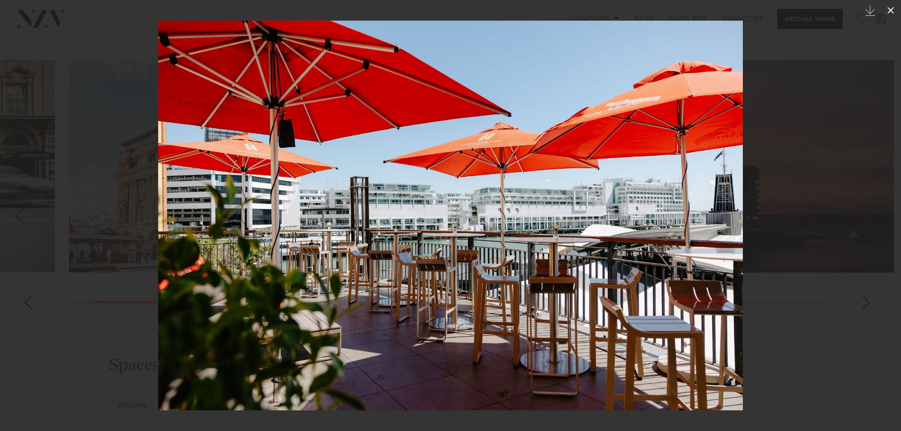
click at [891, 3] on button at bounding box center [890, 10] width 21 height 21
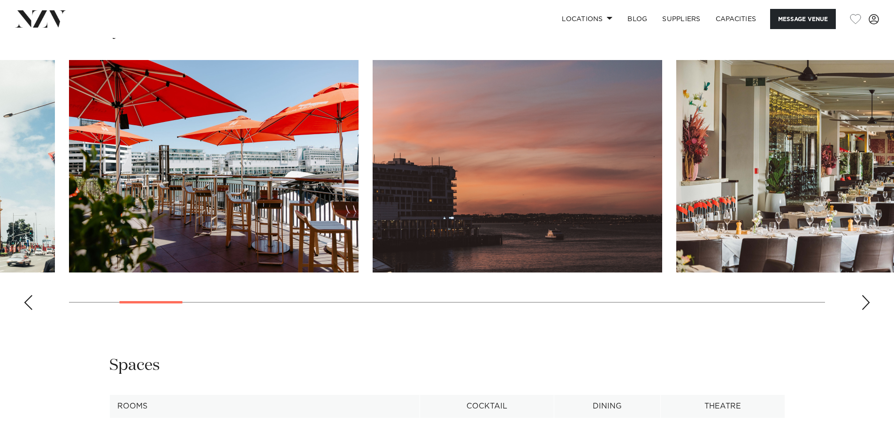
click at [25, 298] on div "Previous slide" at bounding box center [27, 302] width 9 height 15
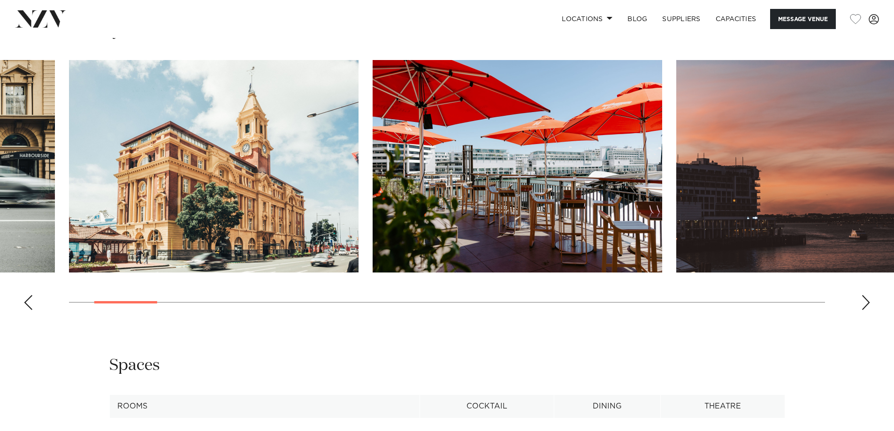
click at [871, 300] on swiper-container at bounding box center [447, 189] width 894 height 258
click at [867, 302] on div "Next slide" at bounding box center [865, 302] width 9 height 15
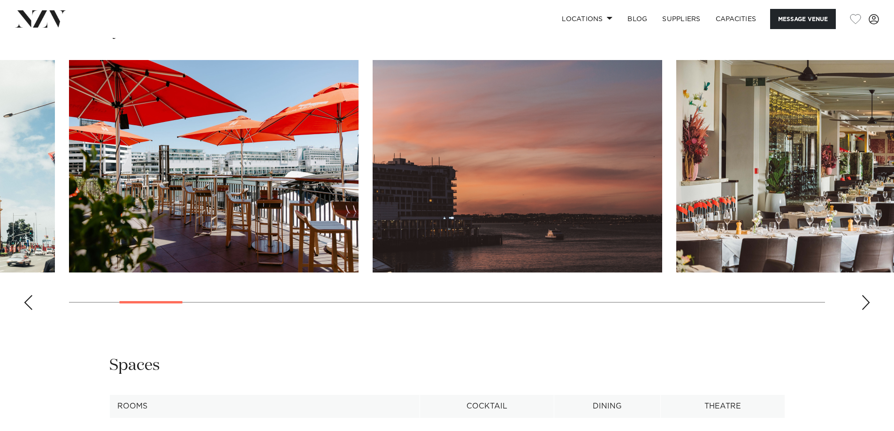
click at [867, 302] on div "Next slide" at bounding box center [865, 302] width 9 height 15
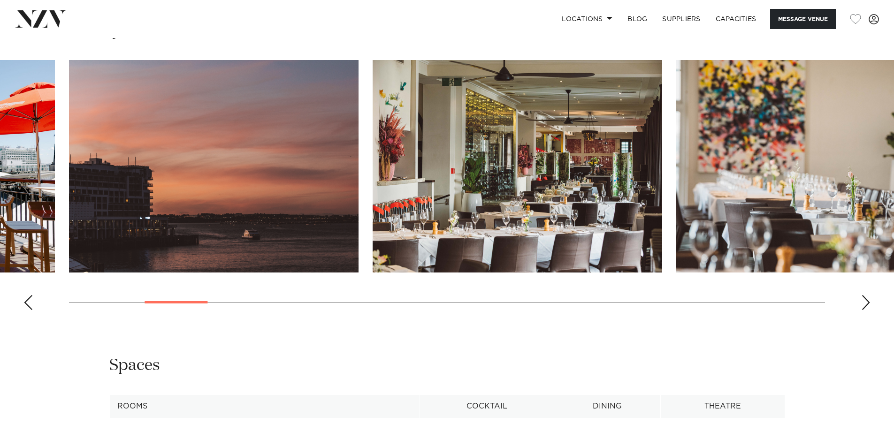
click at [867, 302] on div "Next slide" at bounding box center [865, 302] width 9 height 15
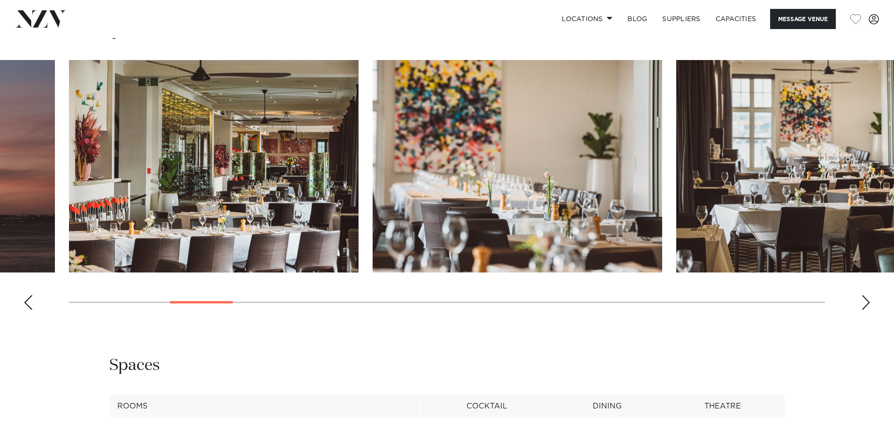
click at [867, 302] on div "Next slide" at bounding box center [865, 302] width 9 height 15
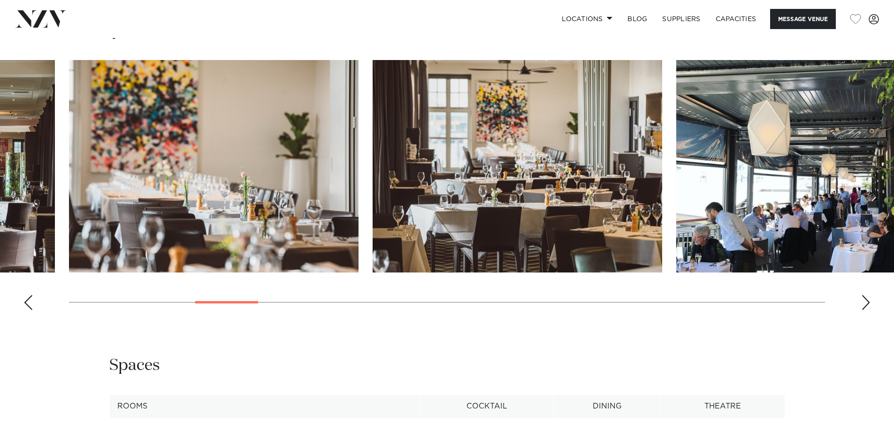
click at [868, 298] on div "Next slide" at bounding box center [865, 302] width 9 height 15
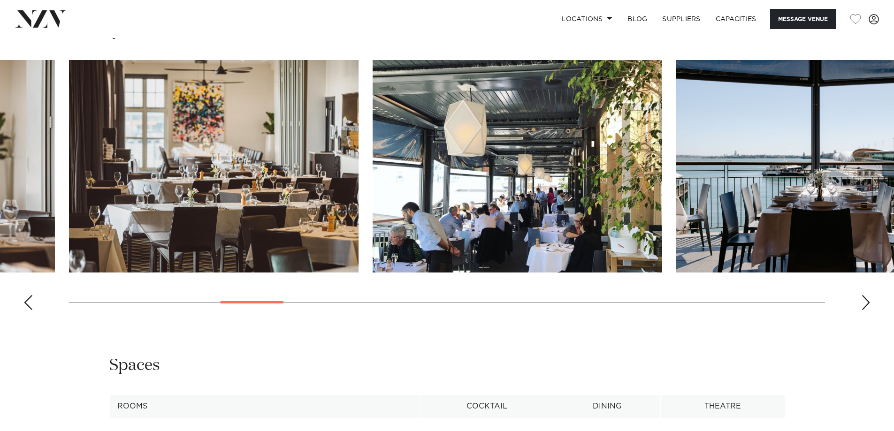
click at [865, 302] on div "Next slide" at bounding box center [865, 302] width 9 height 15
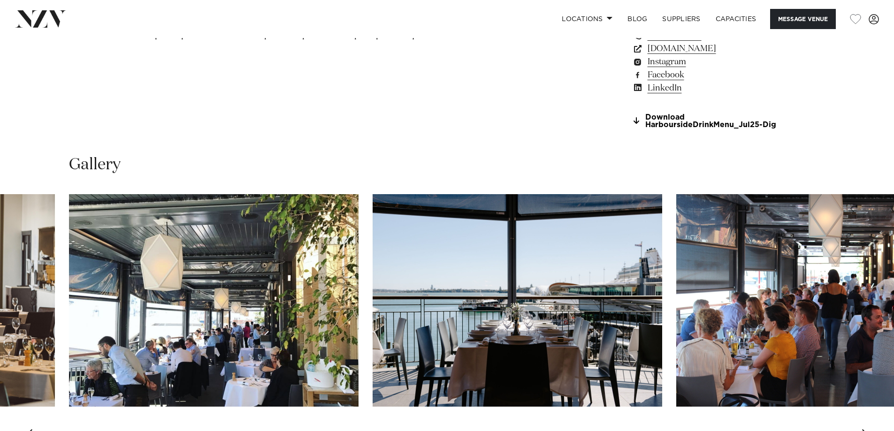
scroll to position [985, 0]
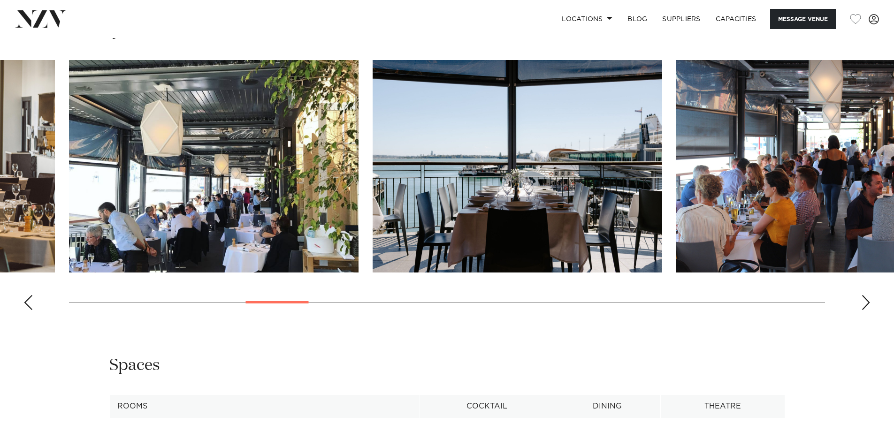
click at [33, 298] on swiper-container at bounding box center [447, 189] width 894 height 258
click at [25, 299] on div "Previous slide" at bounding box center [27, 302] width 9 height 15
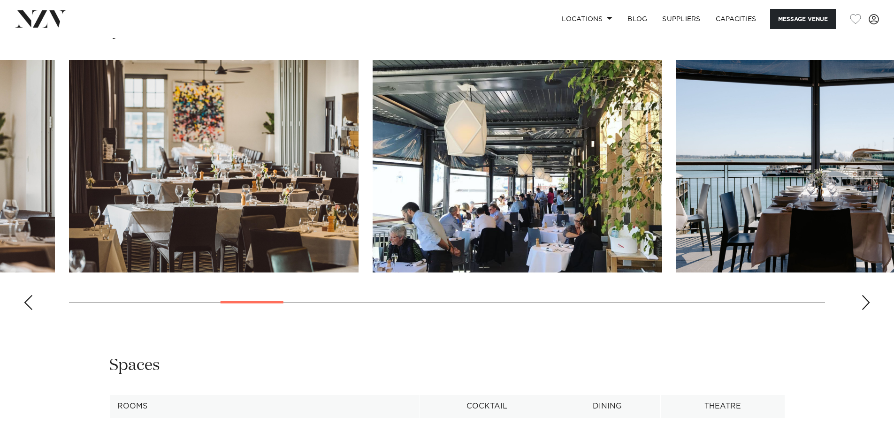
click at [25, 299] on div "Previous slide" at bounding box center [27, 302] width 9 height 15
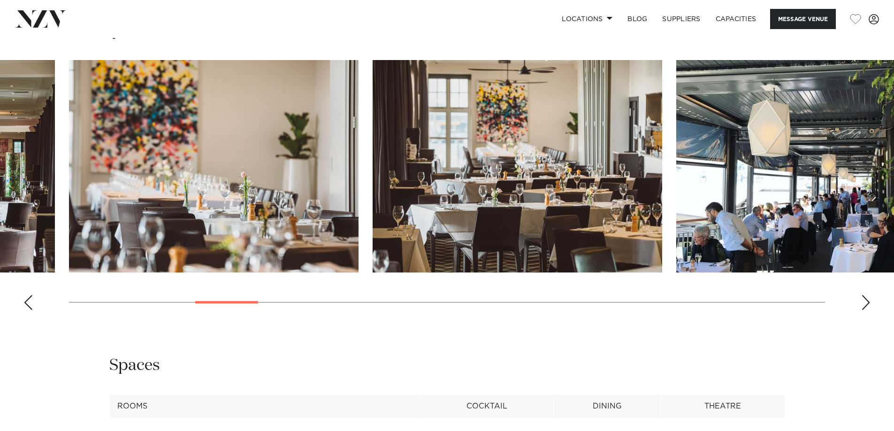
click at [25, 299] on div "Previous slide" at bounding box center [27, 302] width 9 height 15
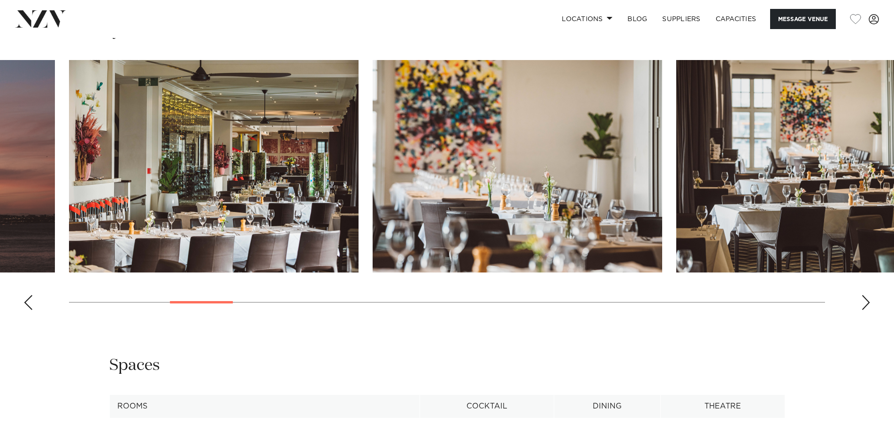
click at [25, 299] on div "Previous slide" at bounding box center [27, 302] width 9 height 15
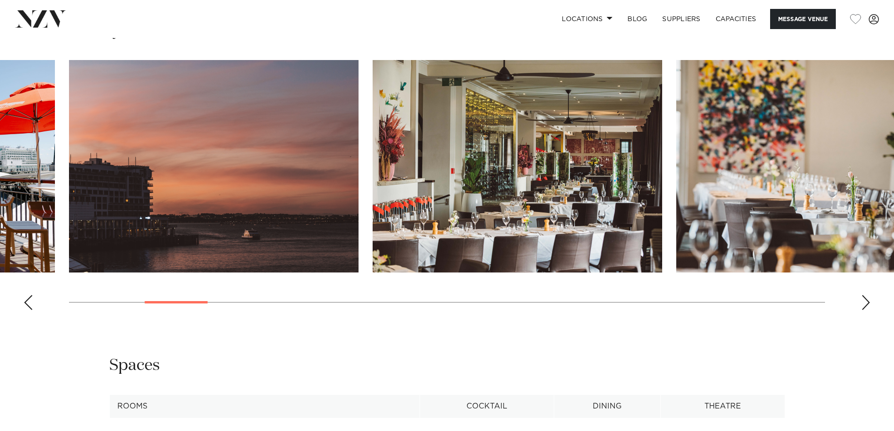
click at [25, 299] on div "Previous slide" at bounding box center [27, 302] width 9 height 15
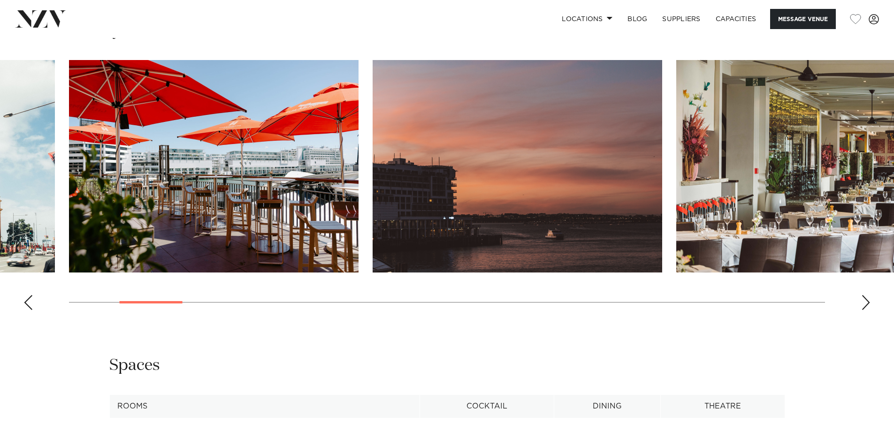
click at [27, 298] on div "Previous slide" at bounding box center [27, 302] width 9 height 15
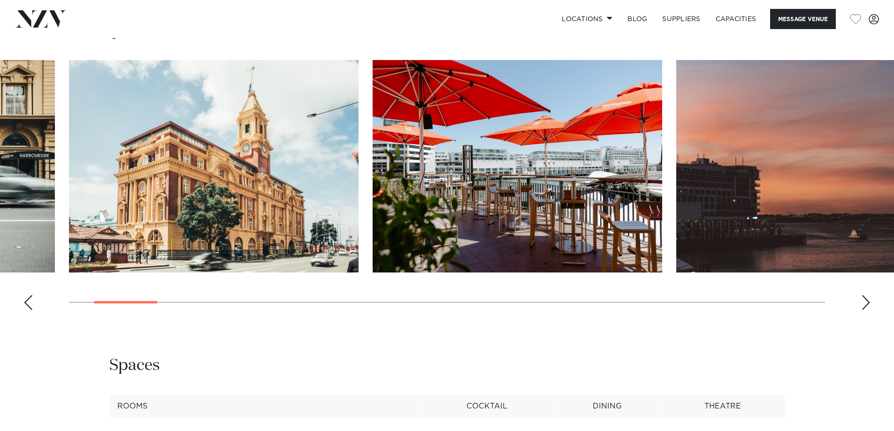
click at [867, 299] on div "Next slide" at bounding box center [865, 302] width 9 height 15
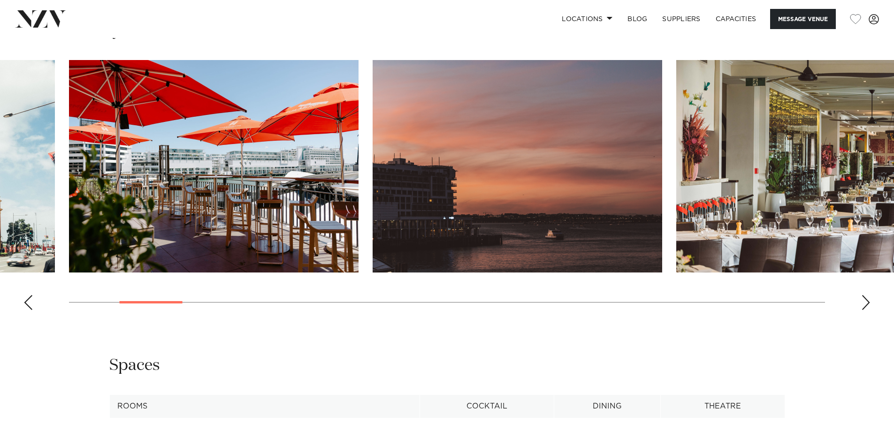
click at [867, 299] on div "Next slide" at bounding box center [865, 302] width 9 height 15
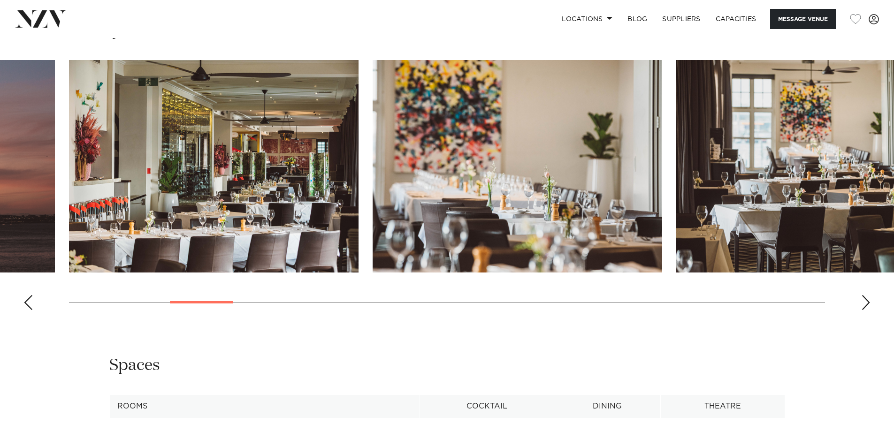
click at [867, 299] on div "Next slide" at bounding box center [865, 302] width 9 height 15
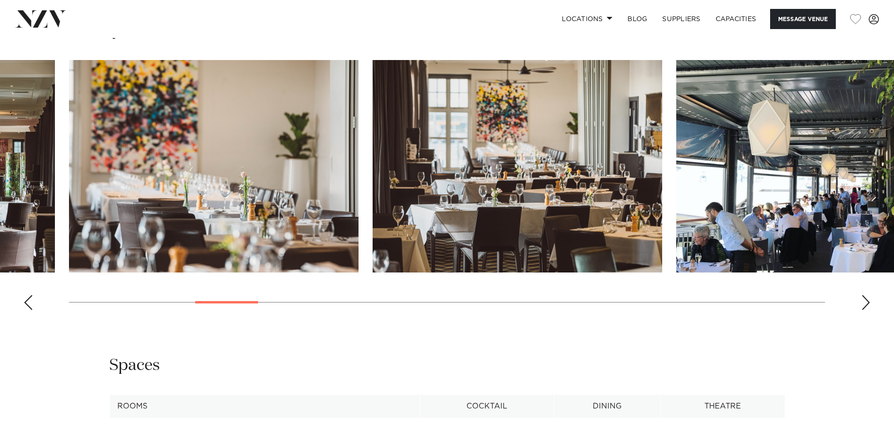
click at [867, 299] on div "Next slide" at bounding box center [865, 302] width 9 height 15
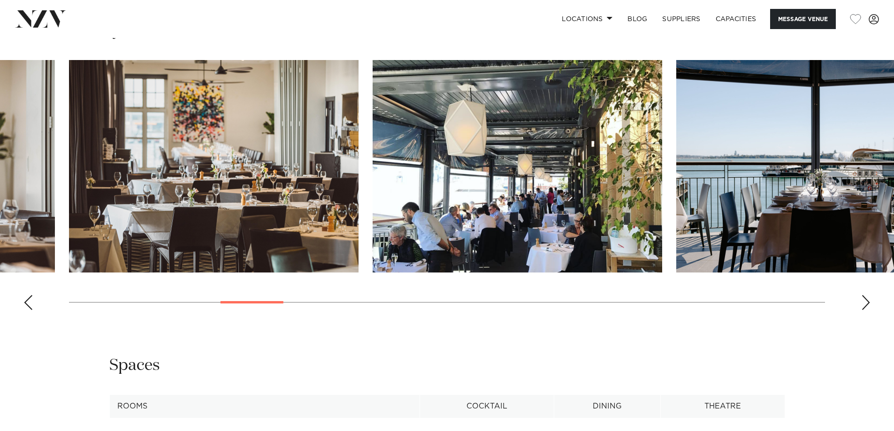
click at [867, 299] on div "Next slide" at bounding box center [865, 302] width 9 height 15
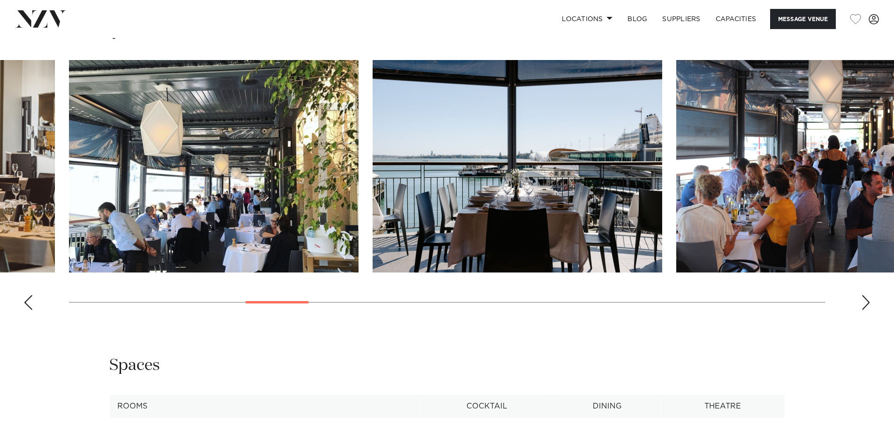
click at [867, 299] on div "Next slide" at bounding box center [865, 302] width 9 height 15
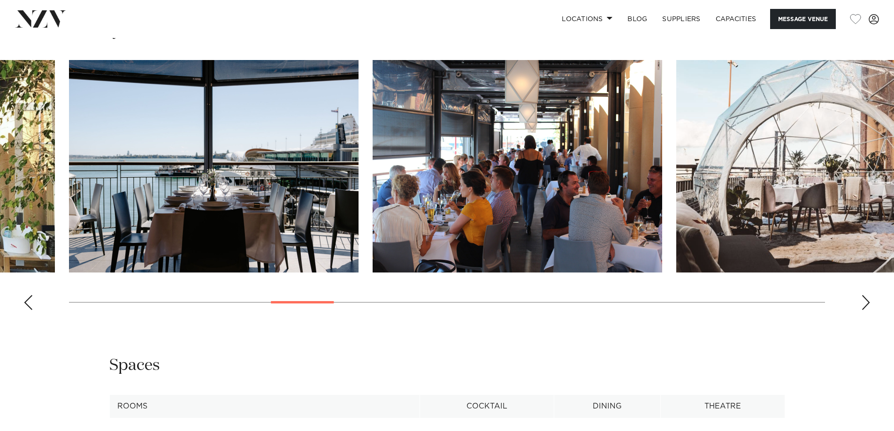
click at [880, 301] on swiper-container at bounding box center [447, 189] width 894 height 258
click at [875, 303] on swiper-container at bounding box center [447, 189] width 894 height 258
click at [864, 305] on div "Next slide" at bounding box center [865, 302] width 9 height 15
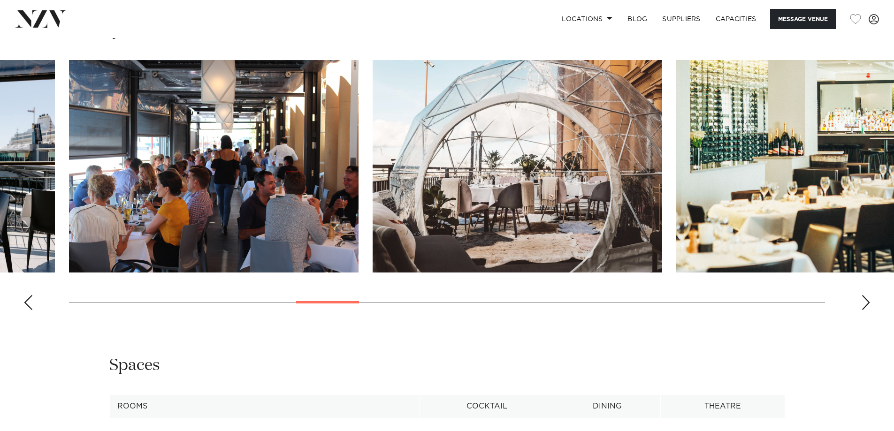
click at [864, 305] on div "Next slide" at bounding box center [865, 302] width 9 height 15
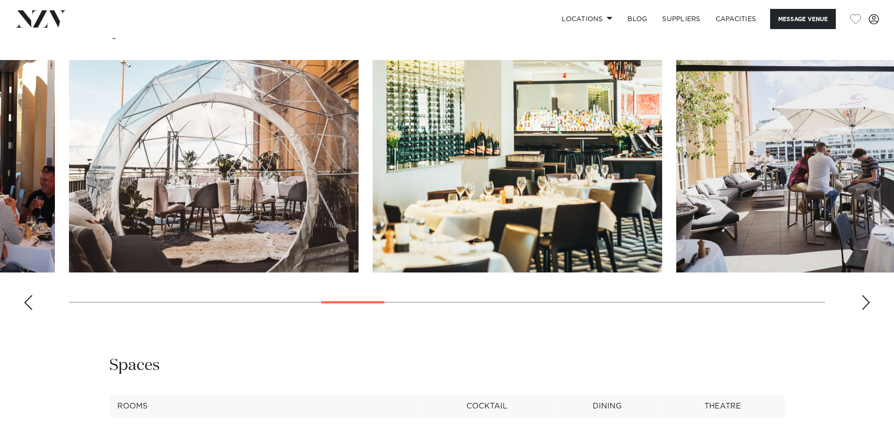
click at [864, 305] on div "Next slide" at bounding box center [865, 302] width 9 height 15
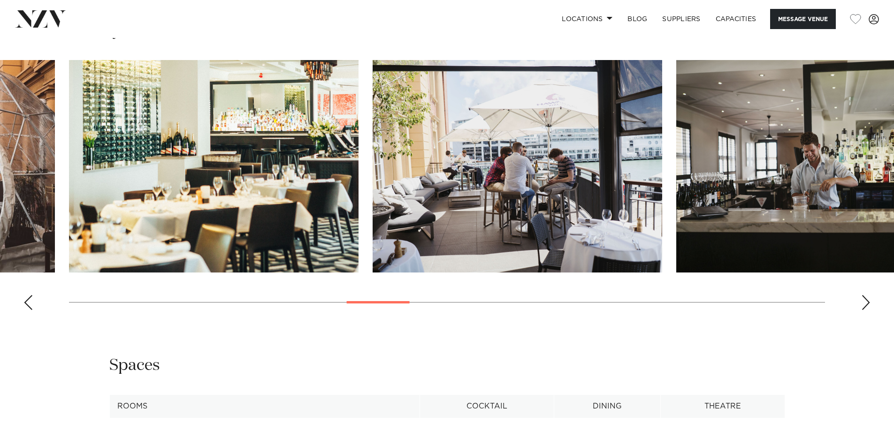
click at [864, 305] on div "Next slide" at bounding box center [865, 302] width 9 height 15
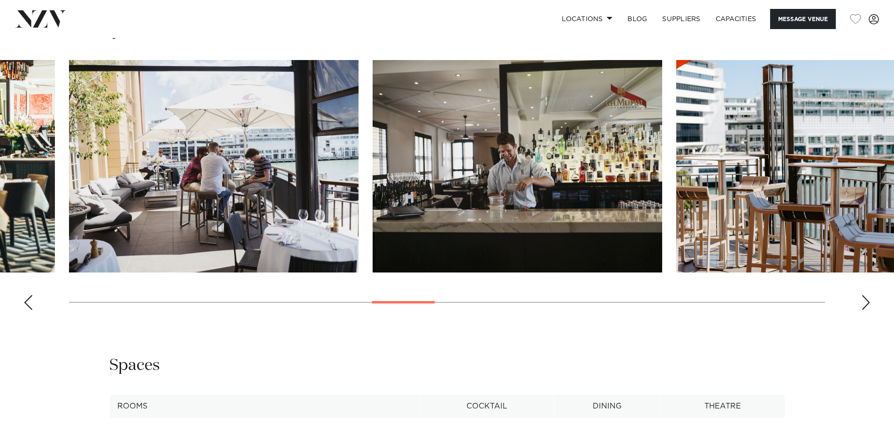
click at [864, 305] on div "Next slide" at bounding box center [865, 302] width 9 height 15
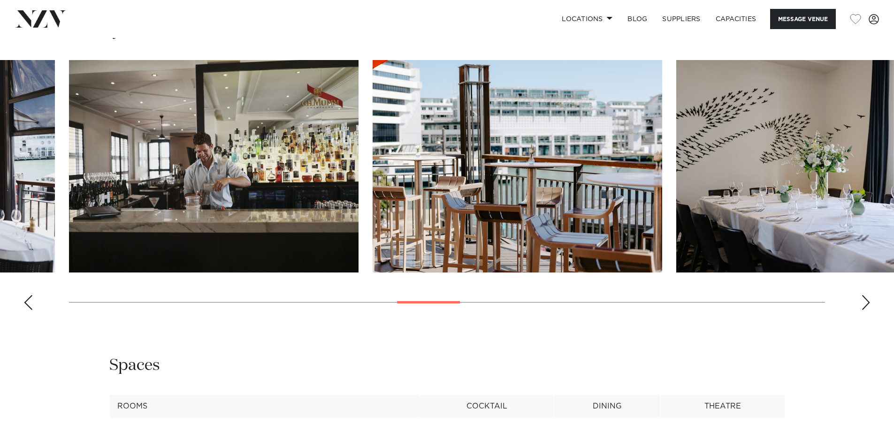
click at [864, 305] on div "Next slide" at bounding box center [865, 302] width 9 height 15
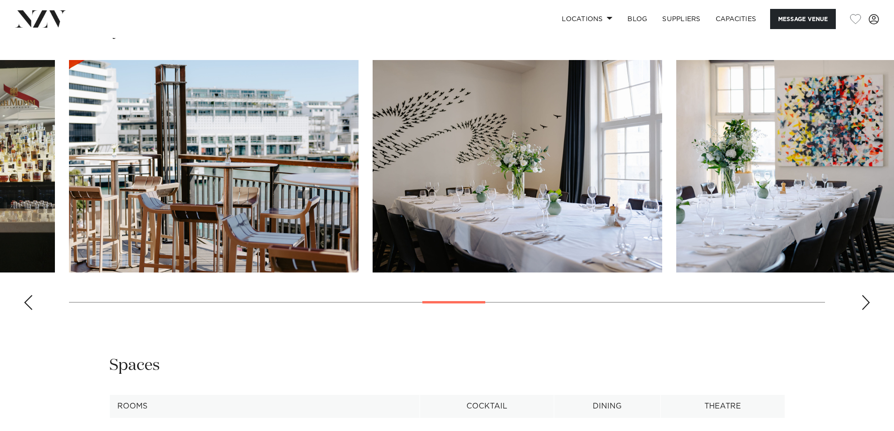
click at [864, 305] on div "Next slide" at bounding box center [865, 302] width 9 height 15
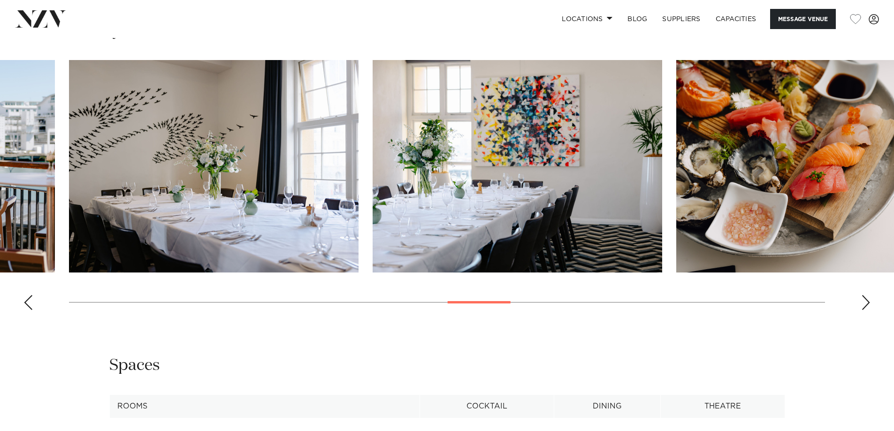
click at [864, 305] on div "Next slide" at bounding box center [865, 302] width 9 height 15
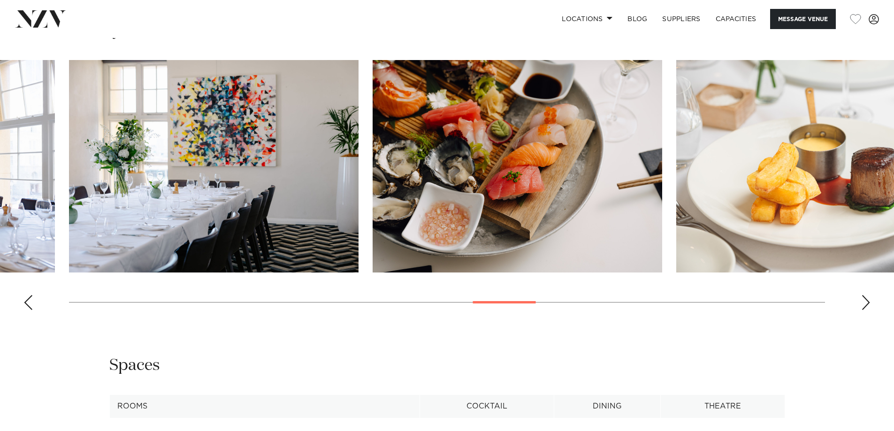
click at [864, 305] on div "Next slide" at bounding box center [865, 302] width 9 height 15
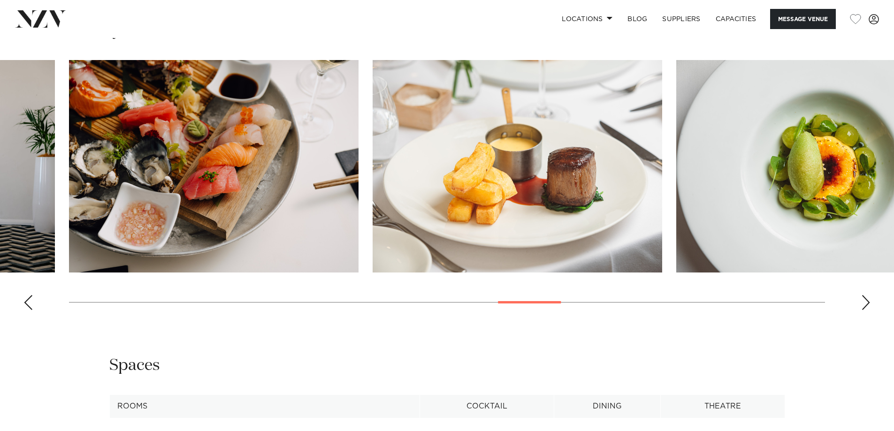
click at [864, 305] on div "Next slide" at bounding box center [865, 302] width 9 height 15
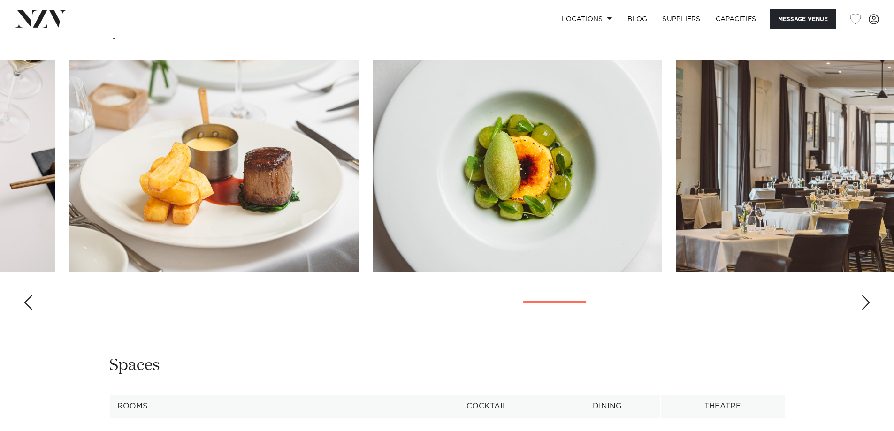
click at [864, 305] on div "Next slide" at bounding box center [865, 302] width 9 height 15
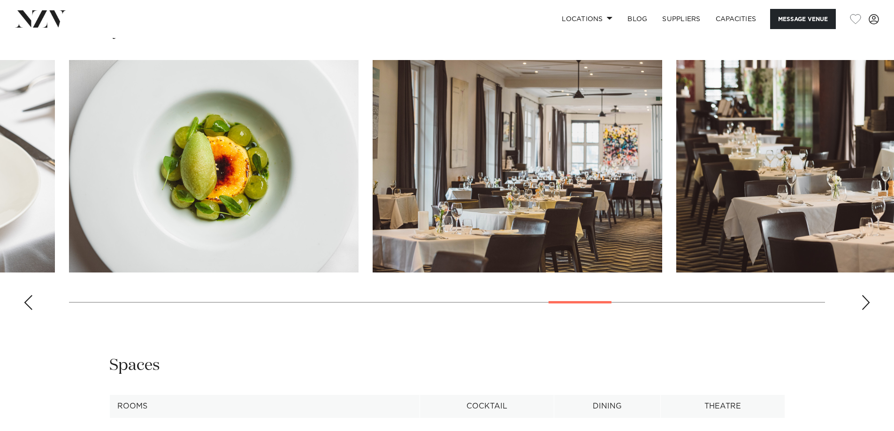
click at [864, 305] on div "Next slide" at bounding box center [865, 302] width 9 height 15
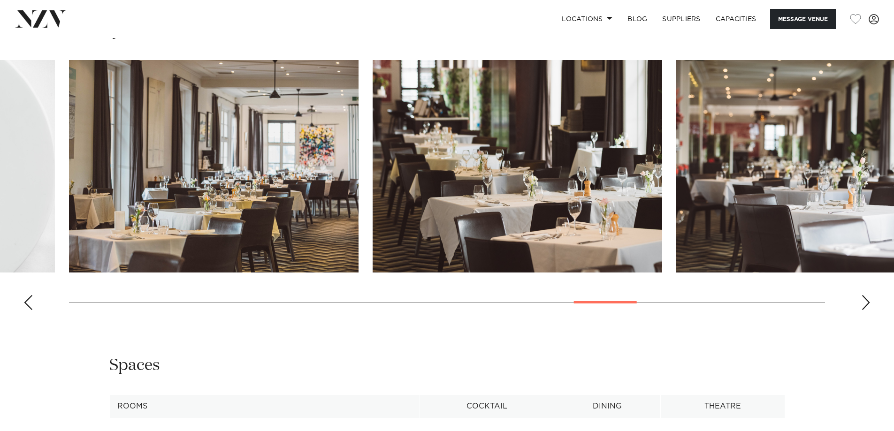
click at [864, 305] on div "Next slide" at bounding box center [865, 302] width 9 height 15
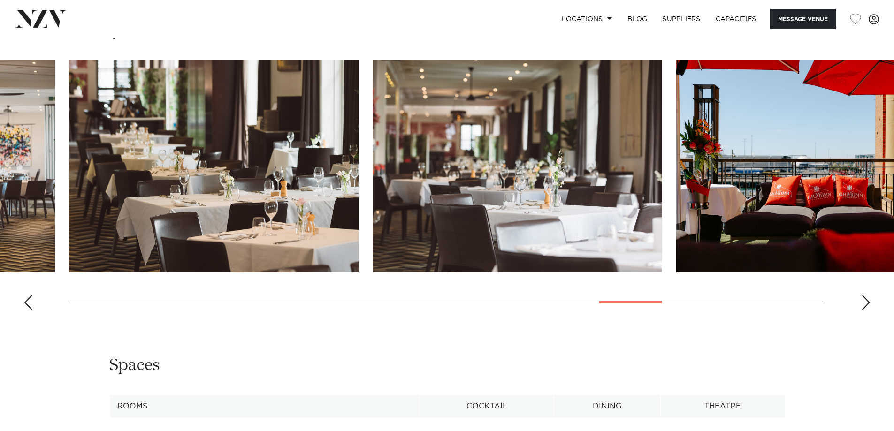
click at [864, 305] on div "Next slide" at bounding box center [865, 302] width 9 height 15
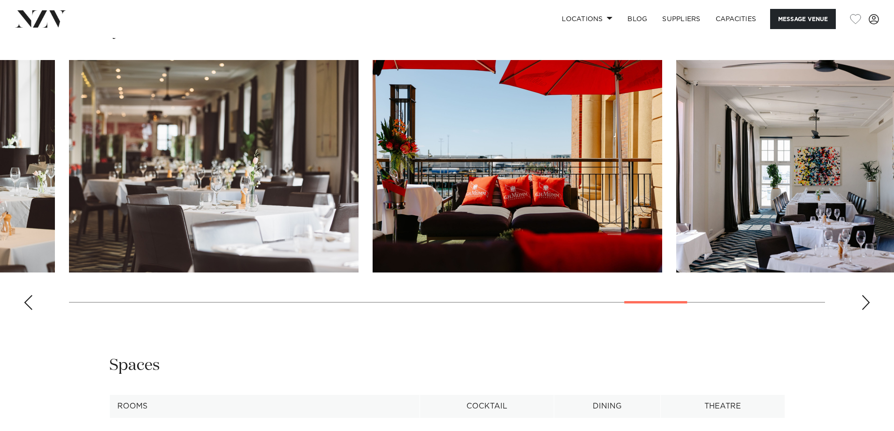
click at [864, 305] on div "Next slide" at bounding box center [865, 302] width 9 height 15
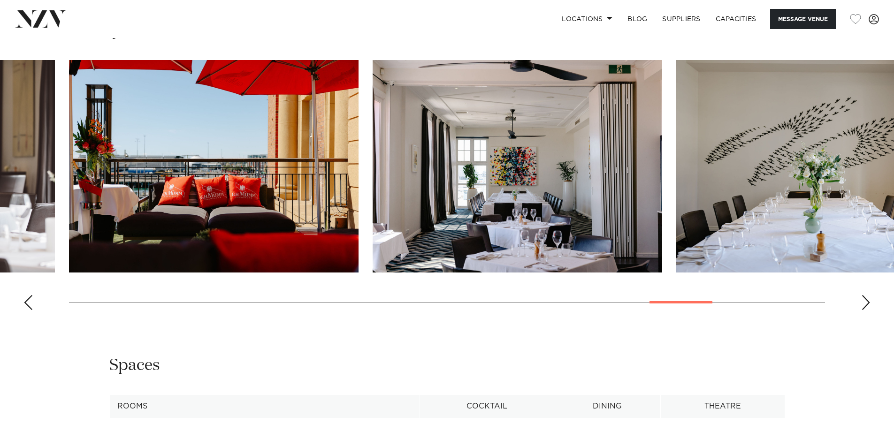
click at [864, 305] on div "Next slide" at bounding box center [865, 302] width 9 height 15
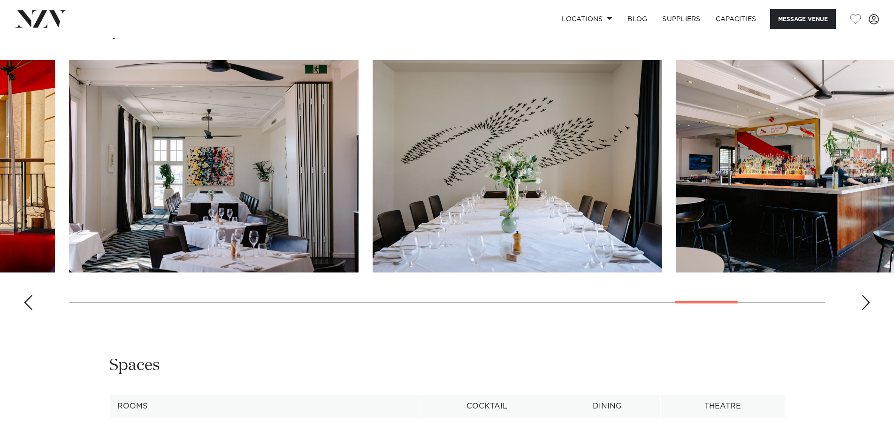
click at [864, 305] on div "Next slide" at bounding box center [865, 302] width 9 height 15
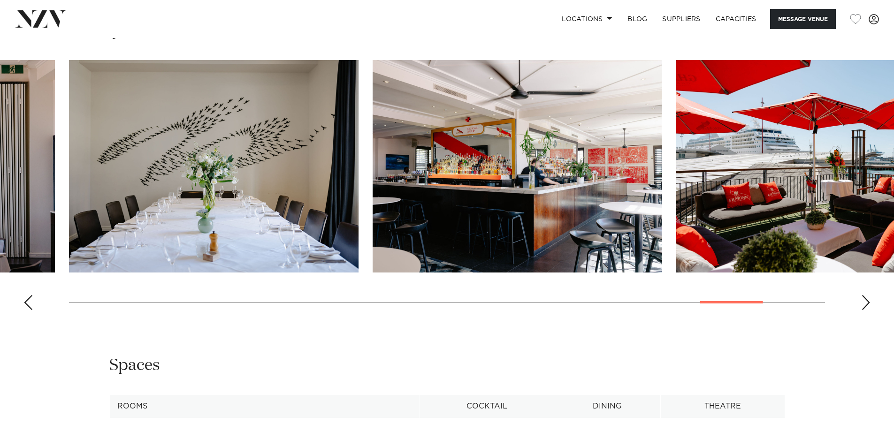
click at [864, 305] on div "Next slide" at bounding box center [865, 302] width 9 height 15
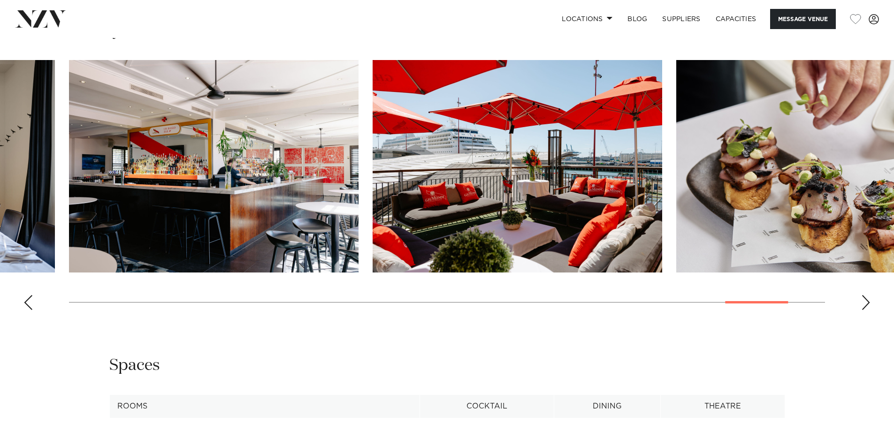
click at [864, 305] on div "Next slide" at bounding box center [865, 302] width 9 height 15
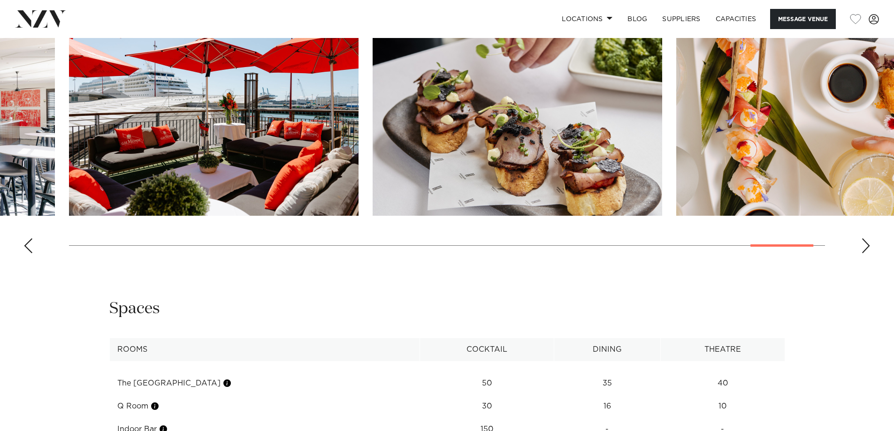
scroll to position [1220, 0]
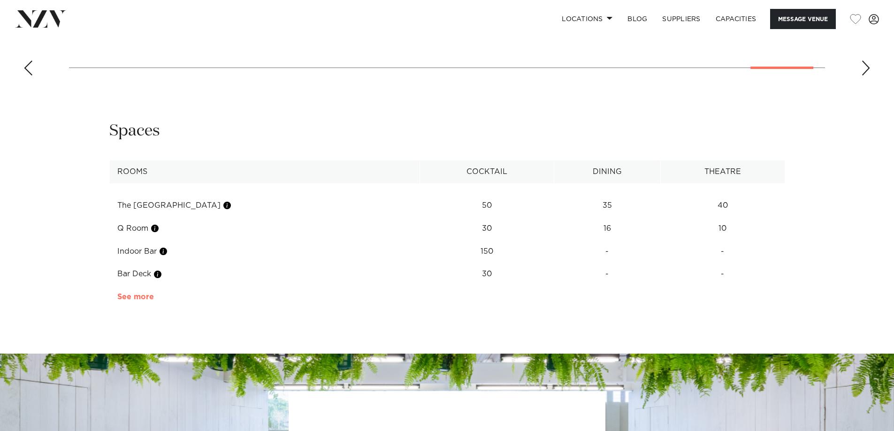
click at [143, 294] on link "See more" at bounding box center [153, 297] width 73 height 8
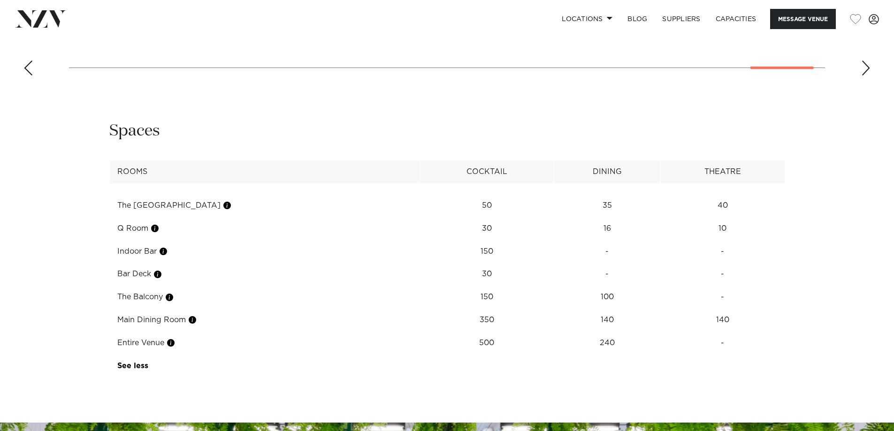
click at [148, 364] on td "See more" at bounding box center [151, 366] width 83 height 23
click at [132, 368] on link "See more" at bounding box center [151, 366] width 68 height 8
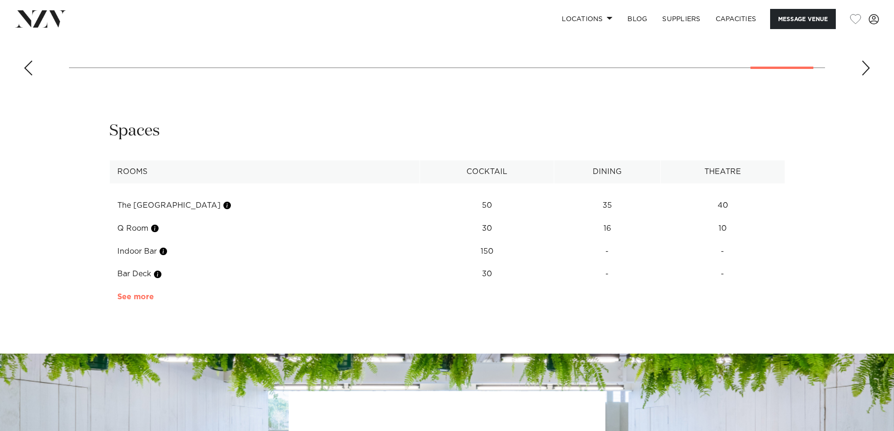
click at [142, 293] on link "See more" at bounding box center [153, 297] width 73 height 8
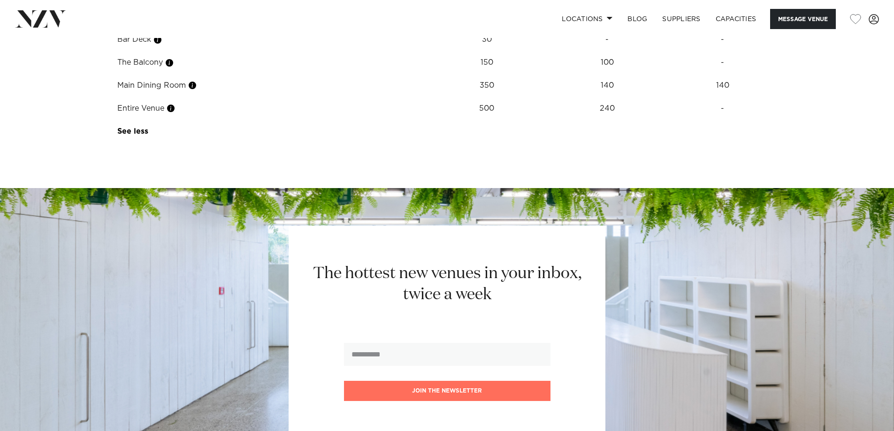
scroll to position [1267, 0]
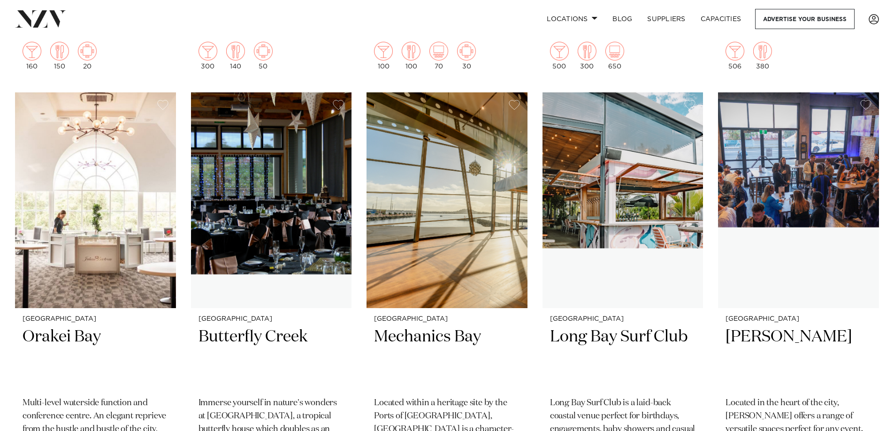
scroll to position [6050, 0]
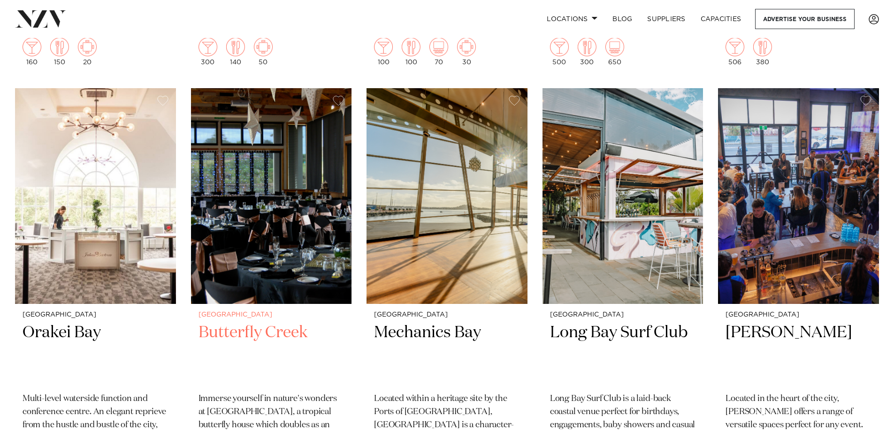
click at [285, 322] on h2 "Butterfly Creek" at bounding box center [271, 353] width 146 height 63
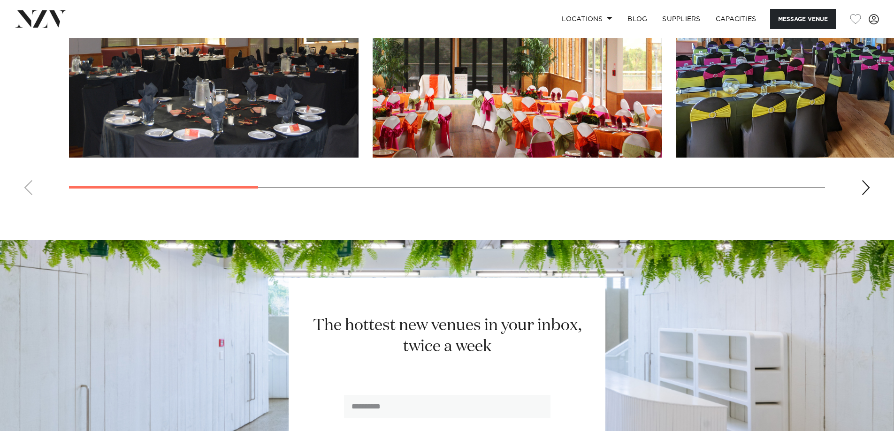
scroll to position [1173, 0]
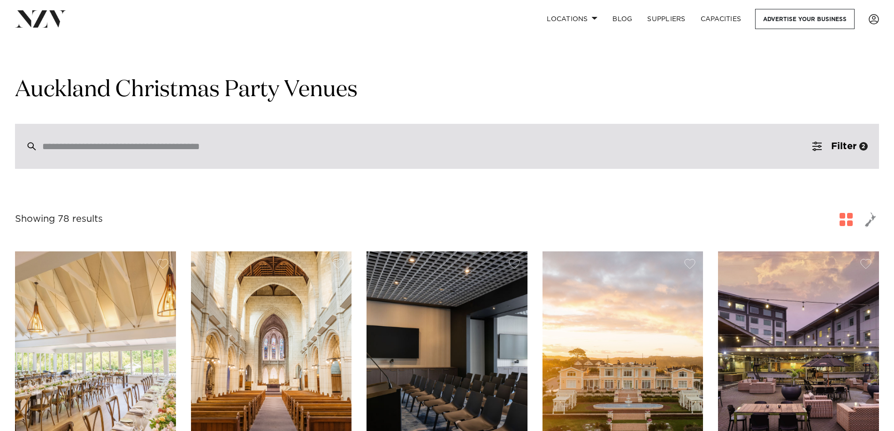
click at [267, 146] on input "search" at bounding box center [427, 146] width 770 height 10
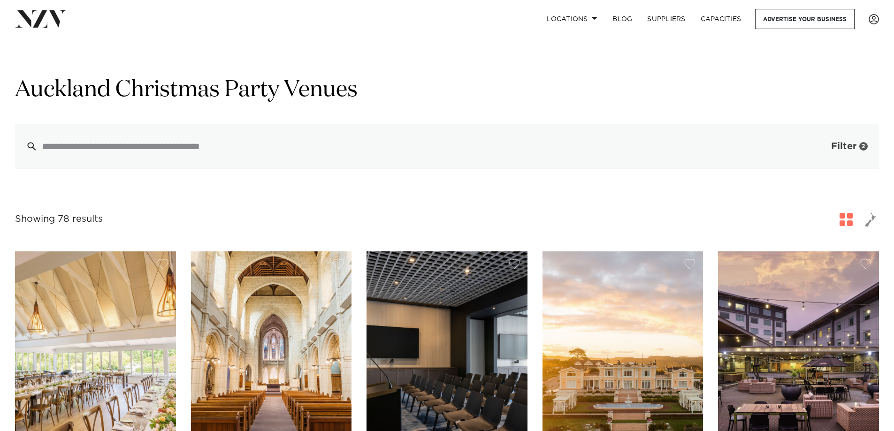
click at [854, 145] on span "Filter" at bounding box center [843, 146] width 25 height 9
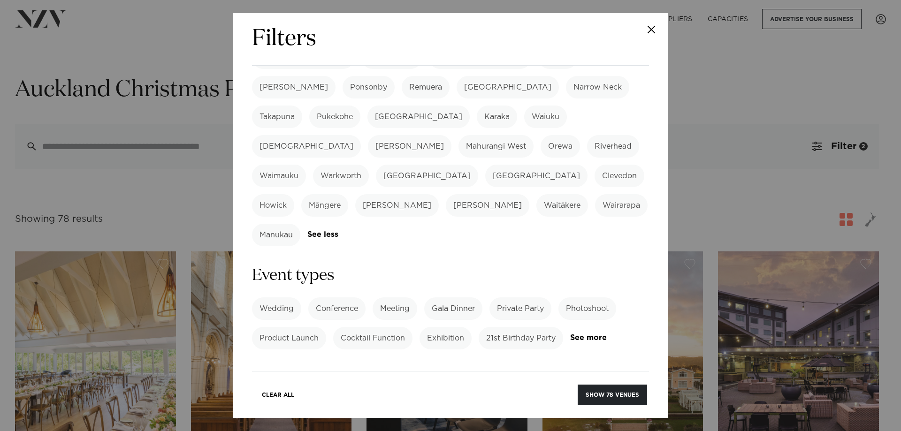
scroll to position [328, 0]
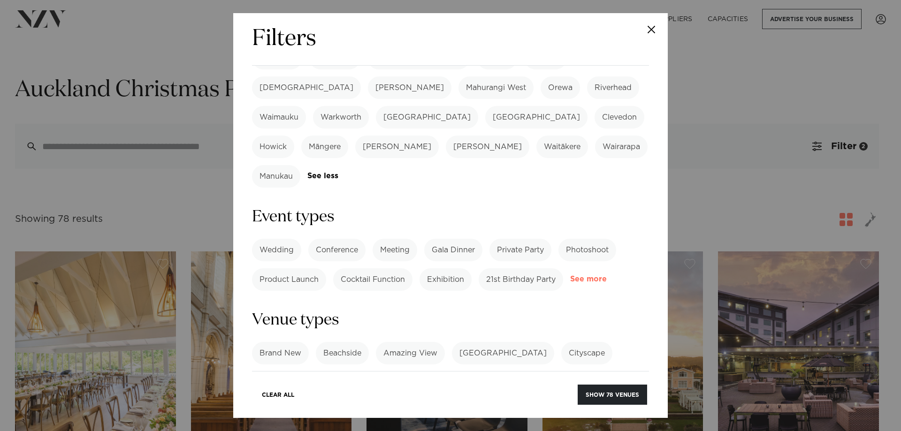
click at [570, 275] on link "See more" at bounding box center [606, 279] width 73 height 8
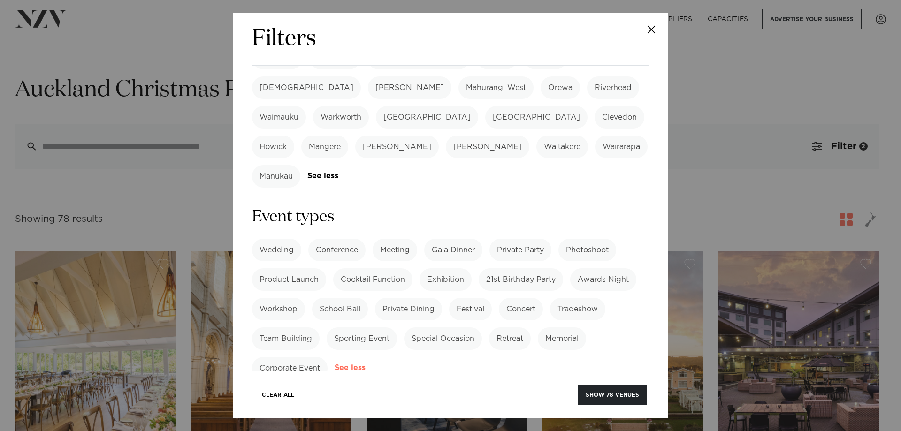
click at [349, 364] on link "See more" at bounding box center [369, 368] width 68 height 8
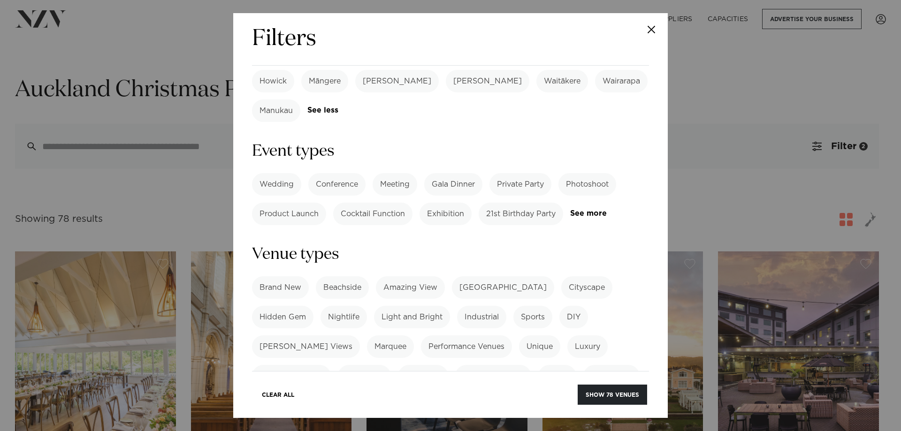
scroll to position [375, 0]
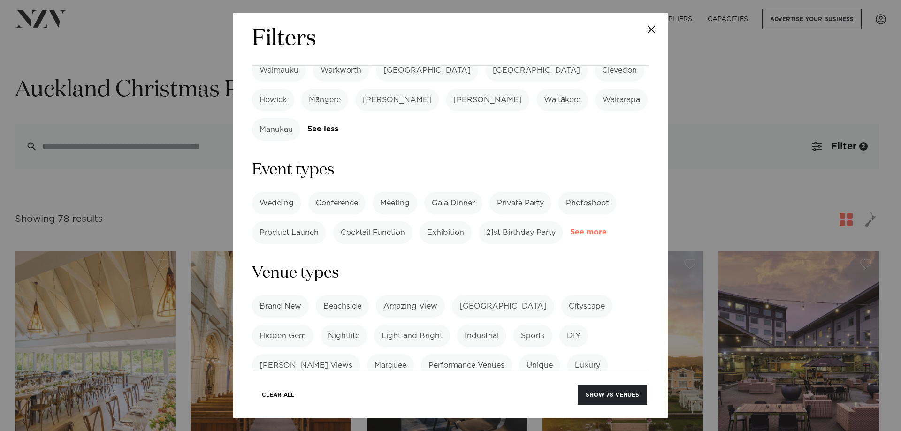
click at [570, 229] on link "See more" at bounding box center [606, 233] width 73 height 8
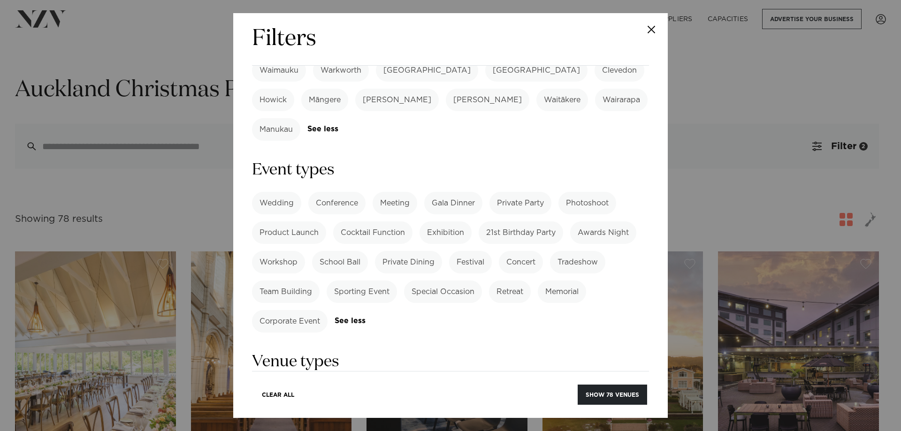
click at [432, 281] on label "Special Occasion" at bounding box center [443, 292] width 78 height 23
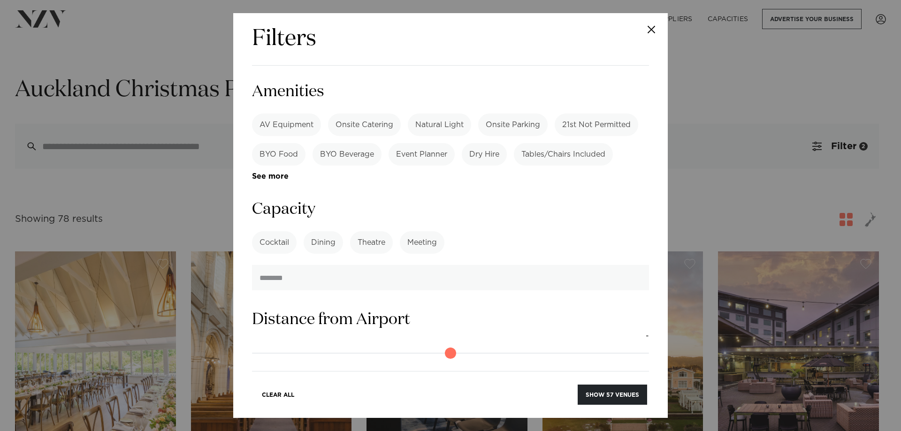
scroll to position [1032, 0]
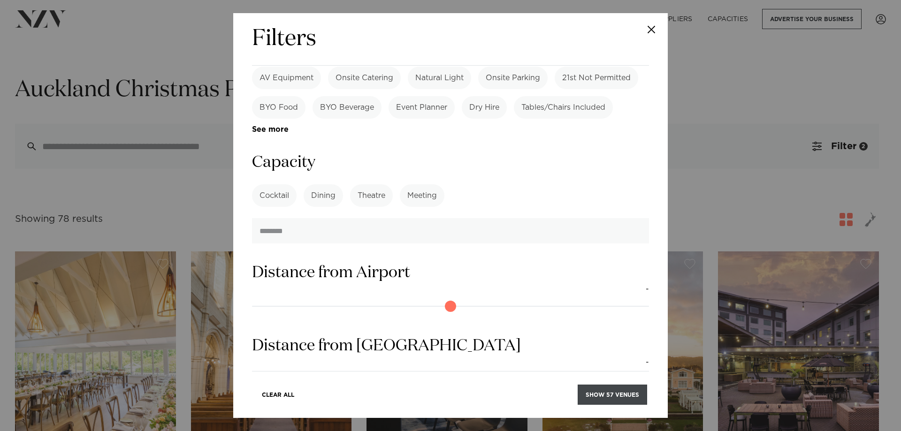
click at [607, 399] on button "Show 57 venues" at bounding box center [612, 395] width 69 height 20
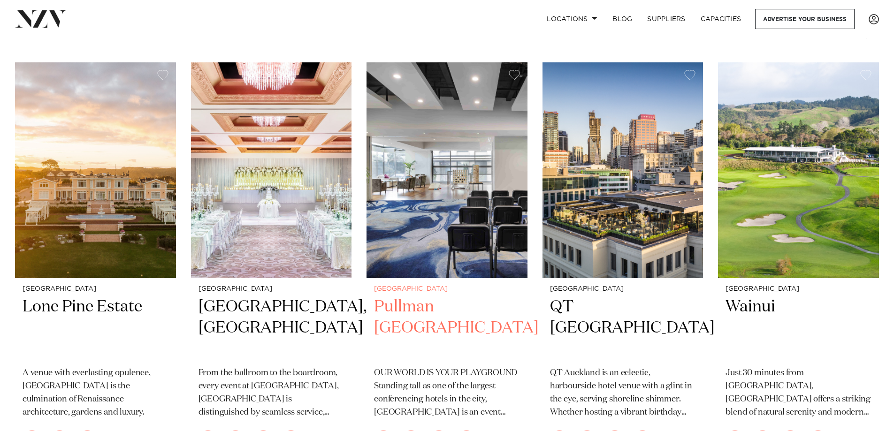
scroll to position [235, 0]
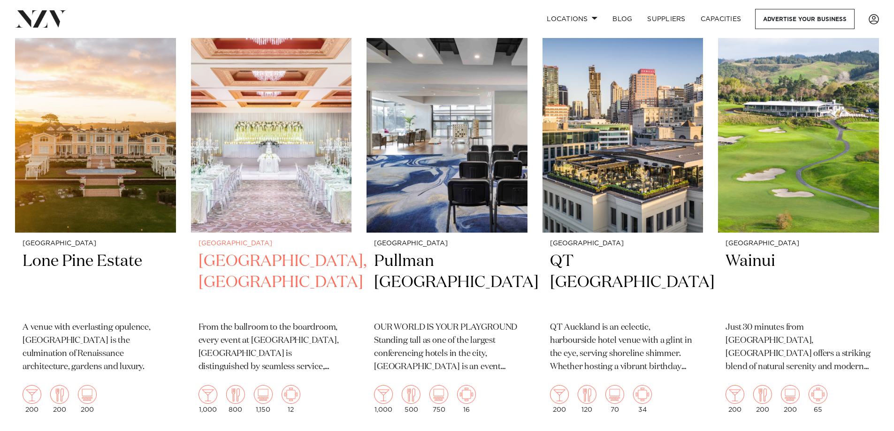
click at [326, 227] on img at bounding box center [271, 125] width 161 height 216
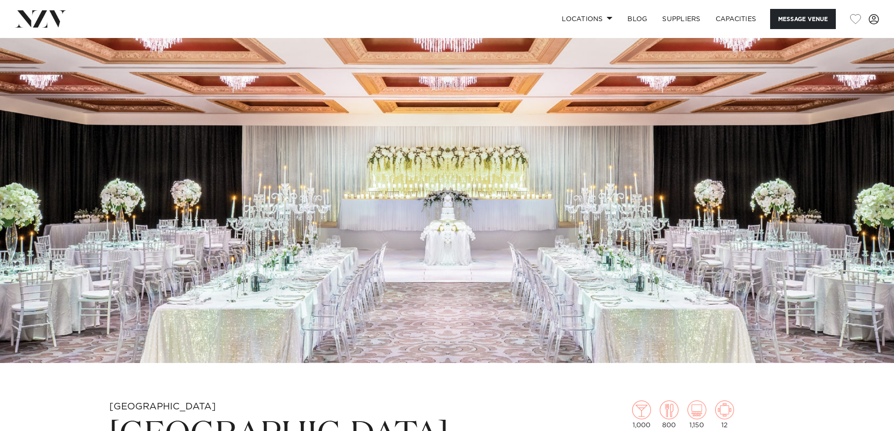
scroll to position [422, 0]
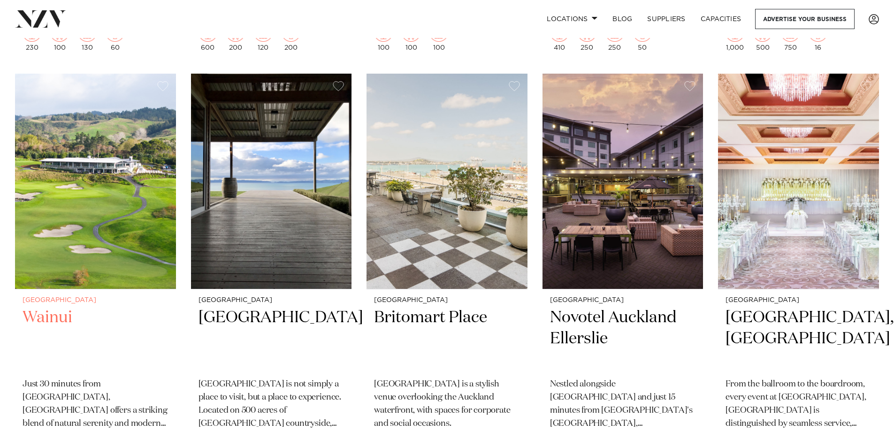
scroll to position [1032, 0]
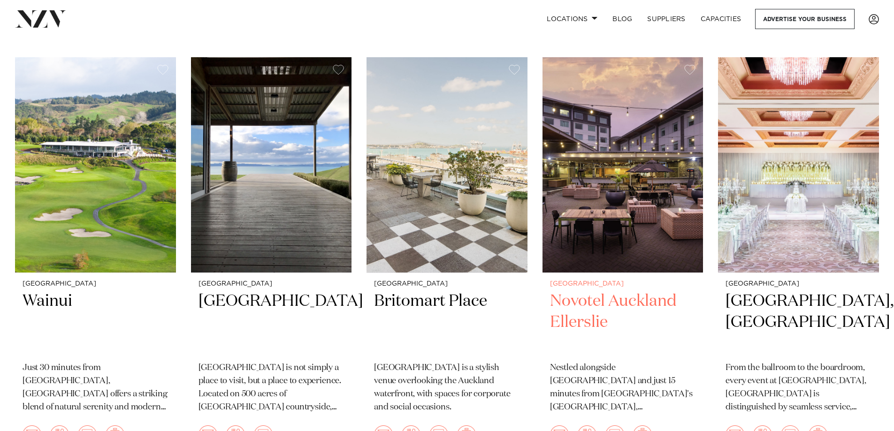
click at [619, 261] on img at bounding box center [622, 165] width 161 height 216
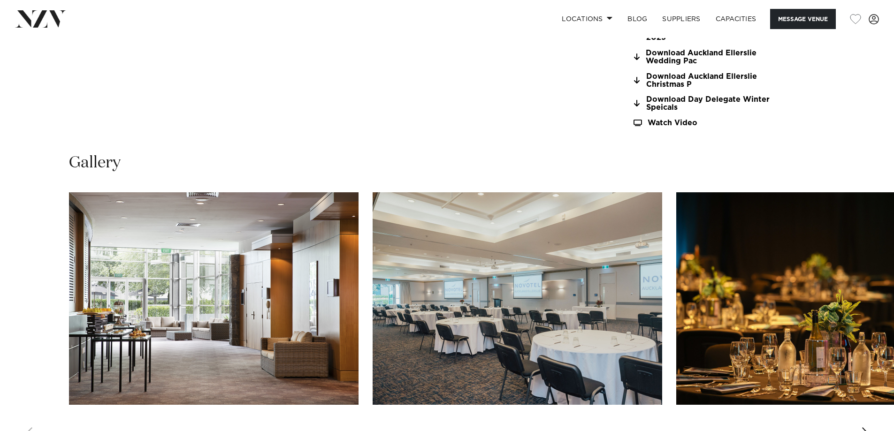
scroll to position [1079, 0]
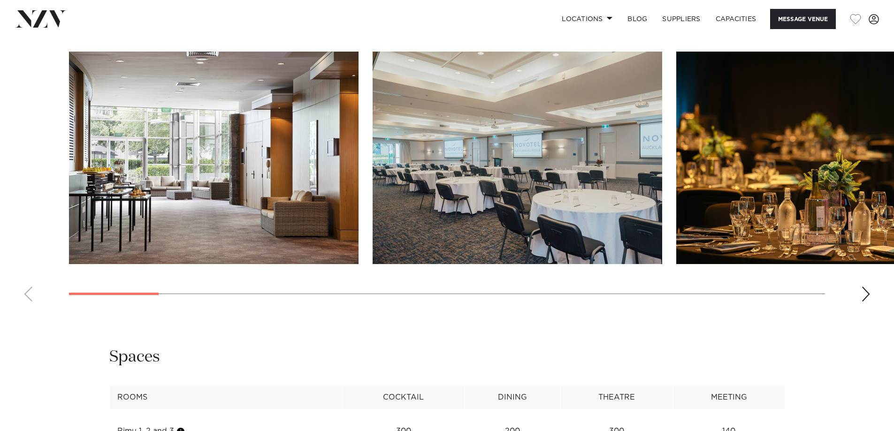
click at [871, 283] on swiper-container at bounding box center [447, 181] width 894 height 258
click at [866, 290] on div "Next slide" at bounding box center [865, 294] width 9 height 15
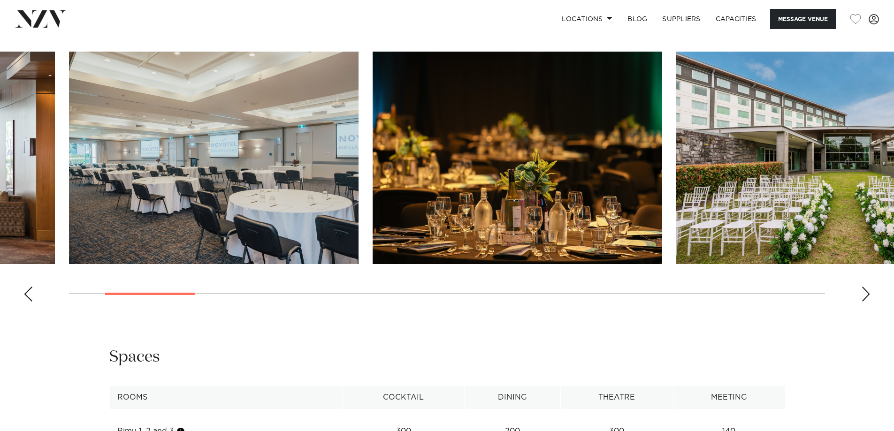
click at [864, 288] on div "Next slide" at bounding box center [865, 294] width 9 height 15
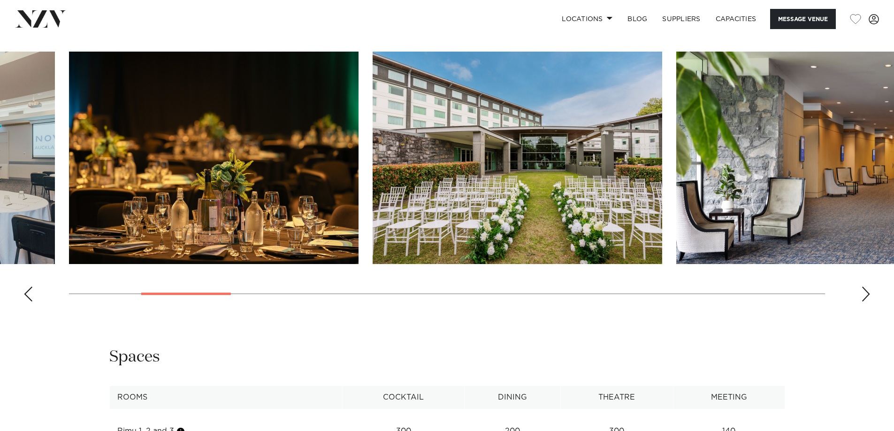
click at [864, 288] on div "Next slide" at bounding box center [865, 294] width 9 height 15
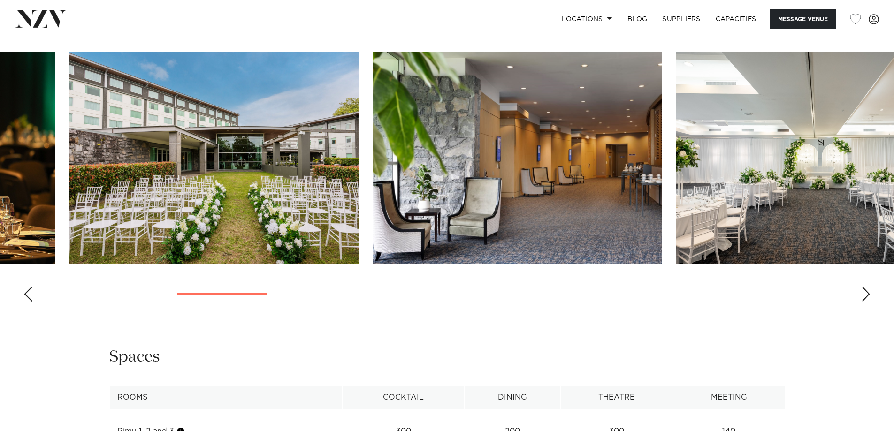
click at [864, 288] on div "Next slide" at bounding box center [865, 294] width 9 height 15
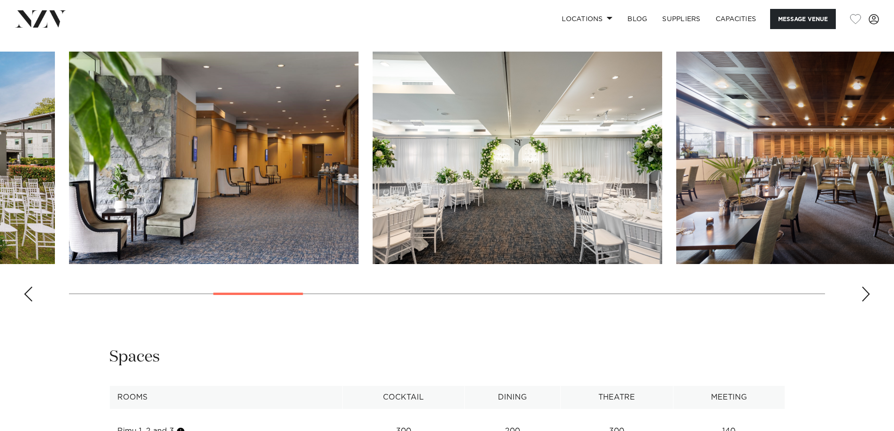
click at [864, 288] on div "Next slide" at bounding box center [865, 294] width 9 height 15
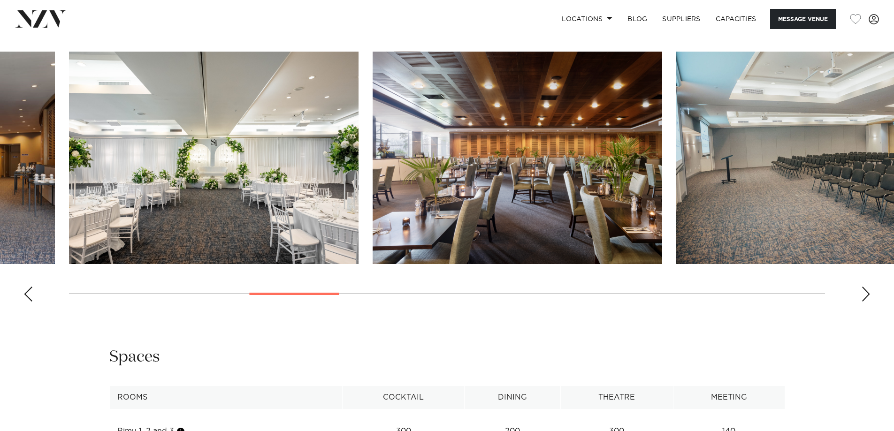
click at [864, 288] on div "Next slide" at bounding box center [865, 294] width 9 height 15
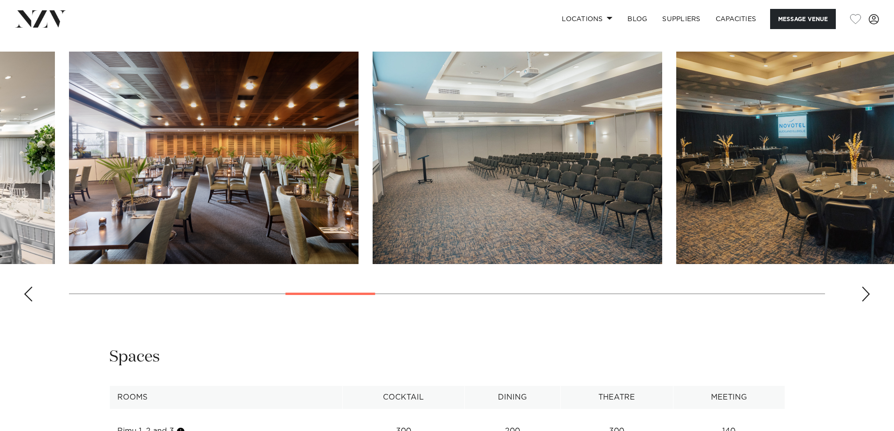
click at [866, 291] on div "Next slide" at bounding box center [865, 294] width 9 height 15
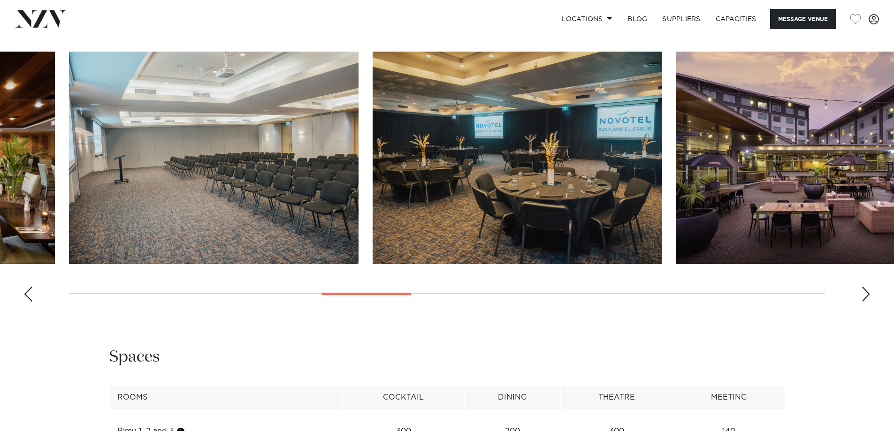
click at [867, 292] on div "Next slide" at bounding box center [865, 294] width 9 height 15
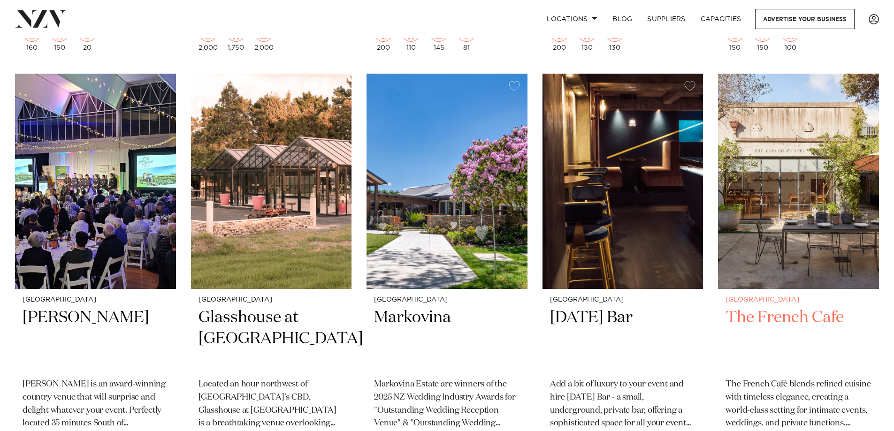
scroll to position [1877, 0]
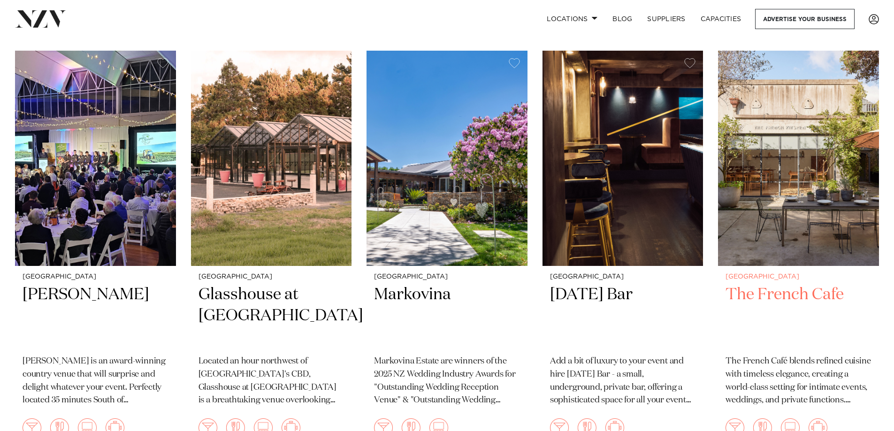
click at [824, 231] on img at bounding box center [798, 159] width 161 height 216
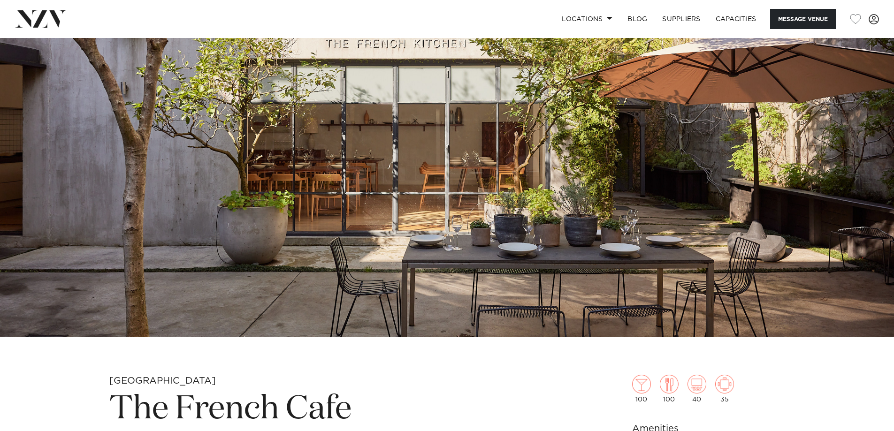
scroll to position [47, 0]
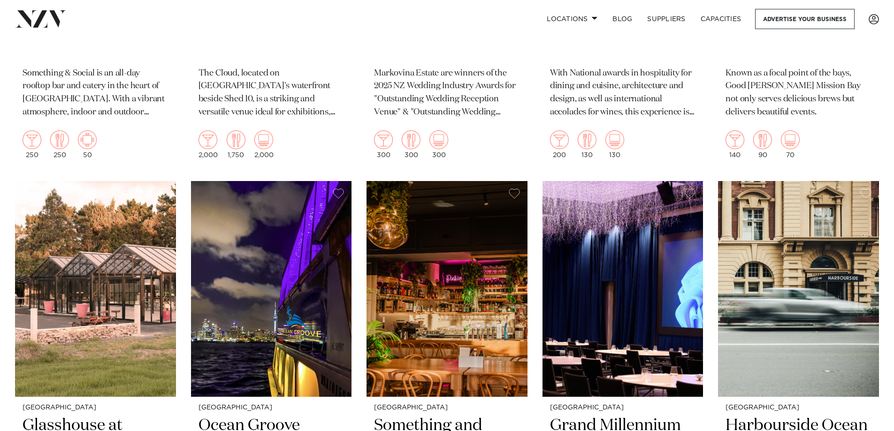
scroll to position [3144, 0]
